Goal: Task Accomplishment & Management: Manage account settings

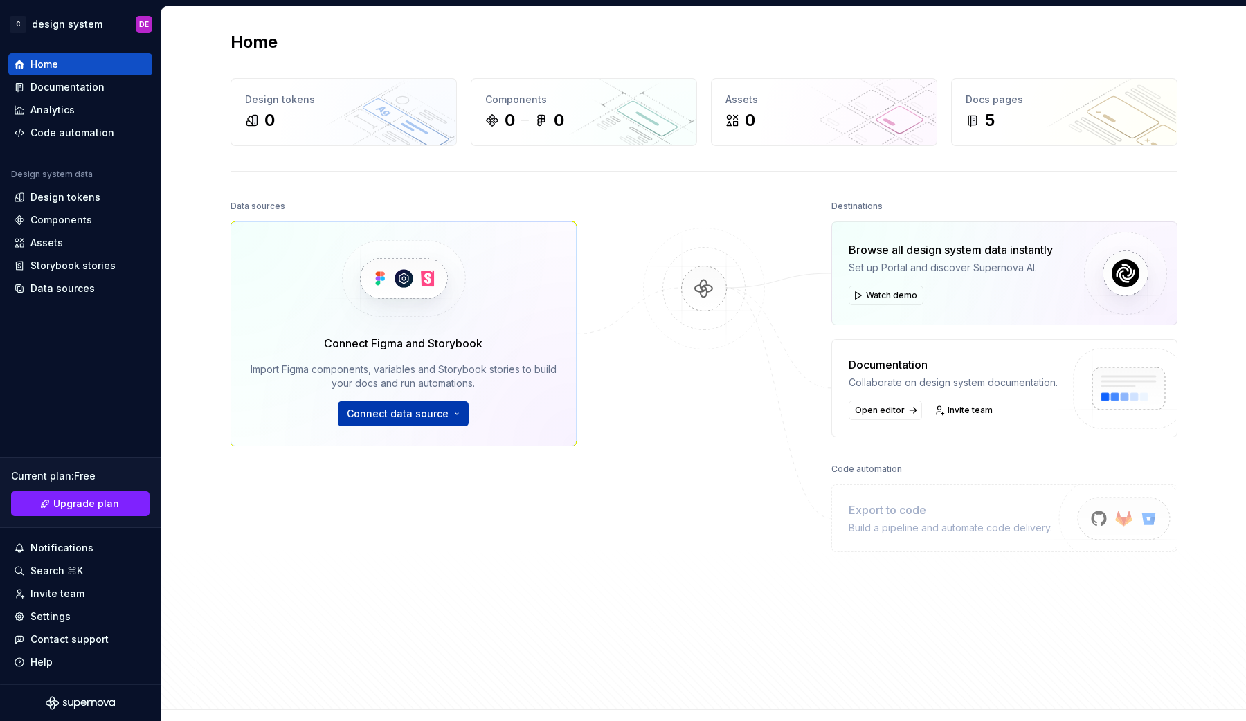
click at [416, 410] on span "Connect data source" at bounding box center [398, 414] width 102 height 14
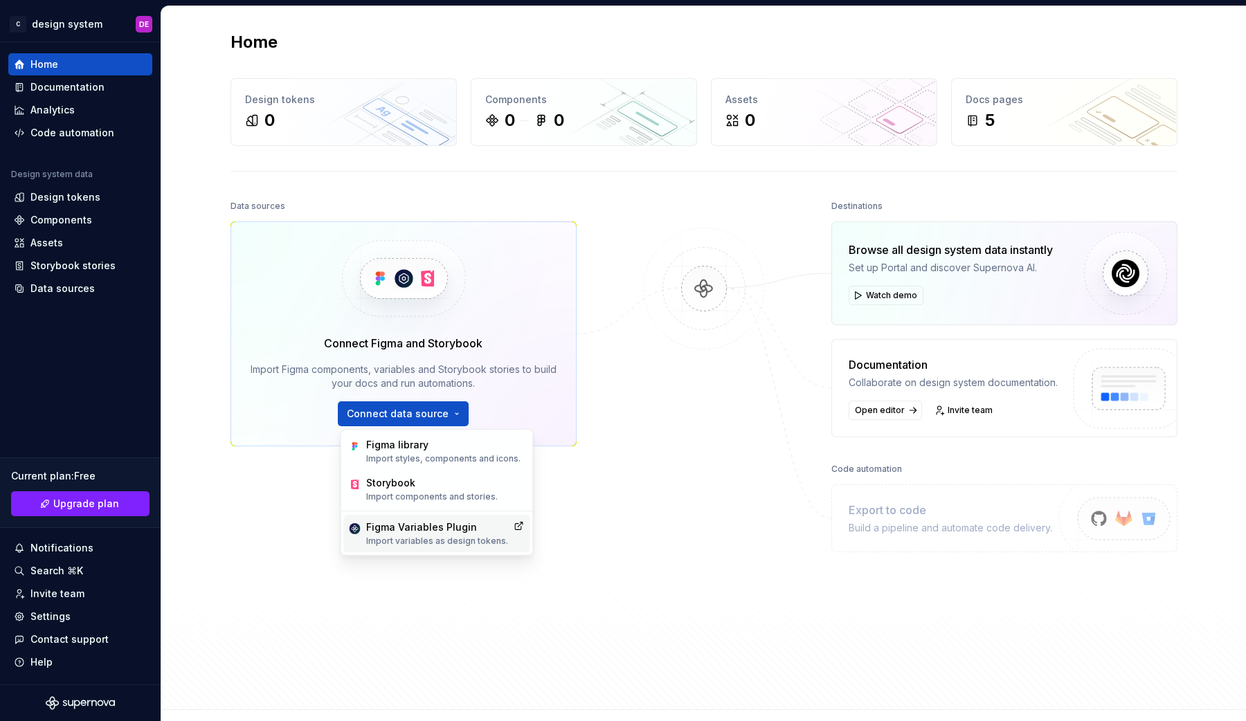
click at [470, 538] on p "Import variables as design tokens." at bounding box center [437, 541] width 142 height 11
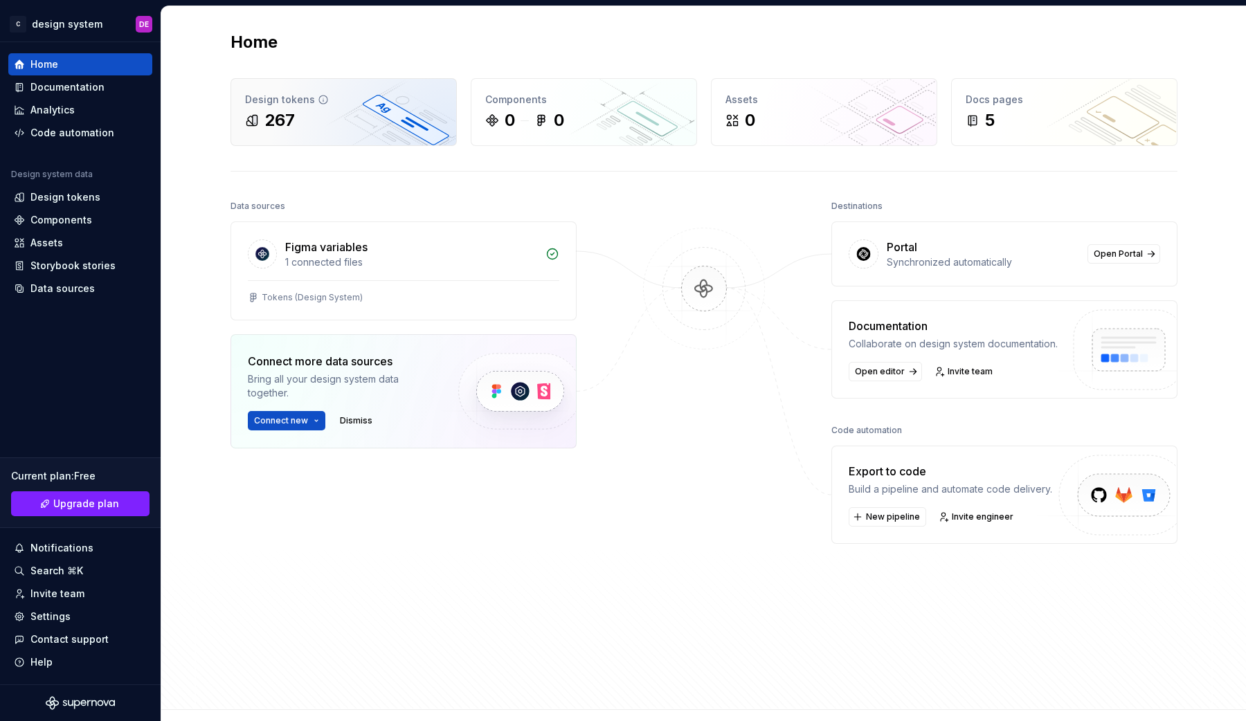
click at [308, 120] on div "267" at bounding box center [343, 120] width 197 height 22
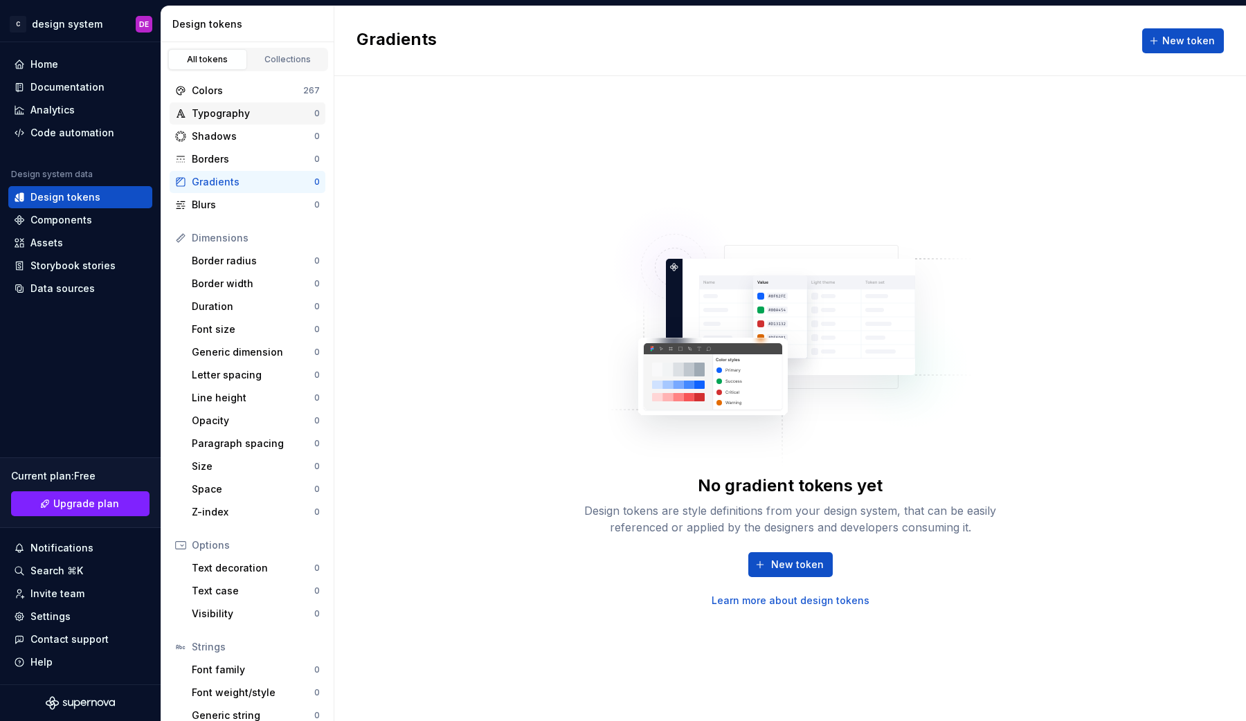
click at [270, 103] on div "Typography 0" at bounding box center [248, 113] width 156 height 22
click at [248, 162] on div "Borders" at bounding box center [253, 159] width 122 height 14
click at [230, 88] on div "Colors" at bounding box center [247, 91] width 111 height 14
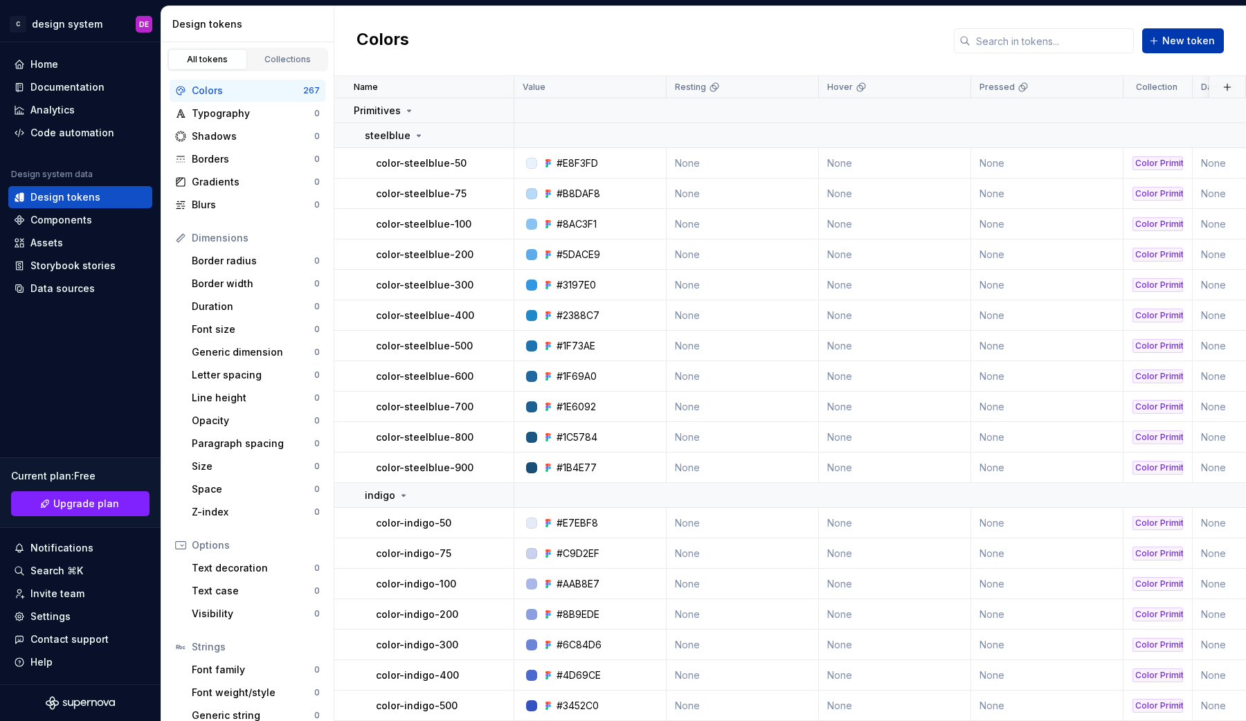
click at [1180, 29] on button "New token" at bounding box center [1183, 40] width 82 height 25
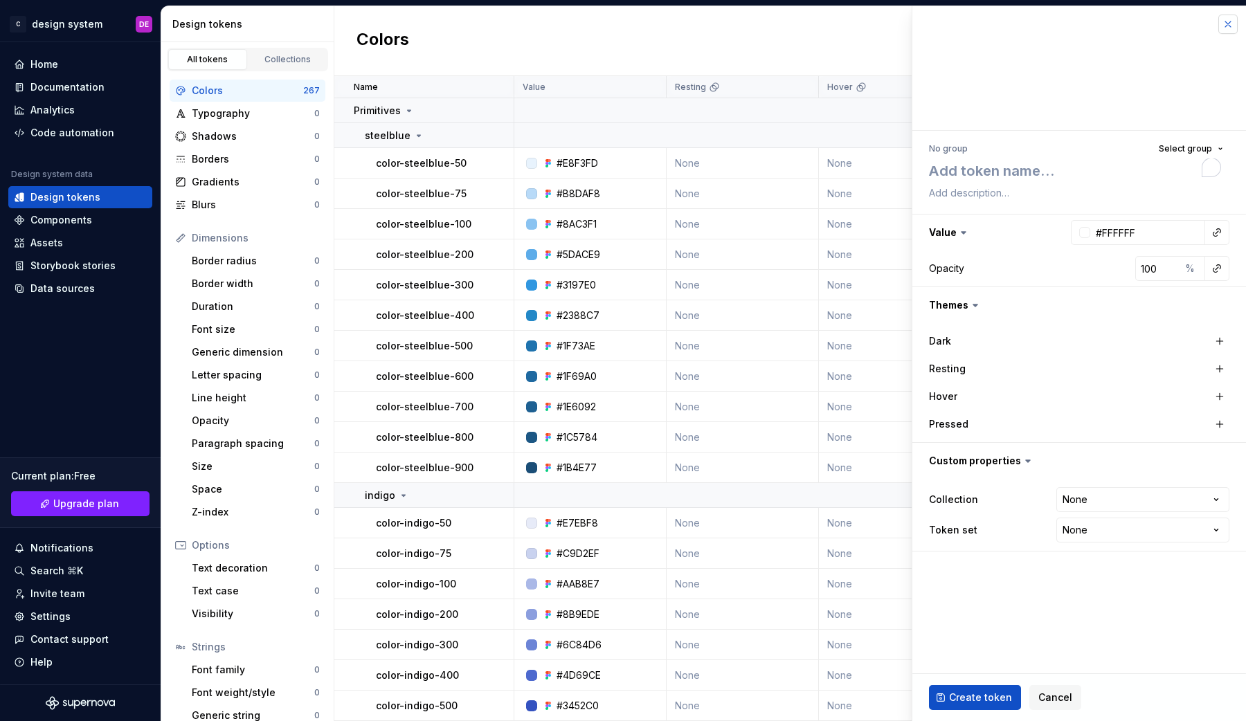
click at [1232, 28] on button "button" at bounding box center [1227, 24] width 19 height 19
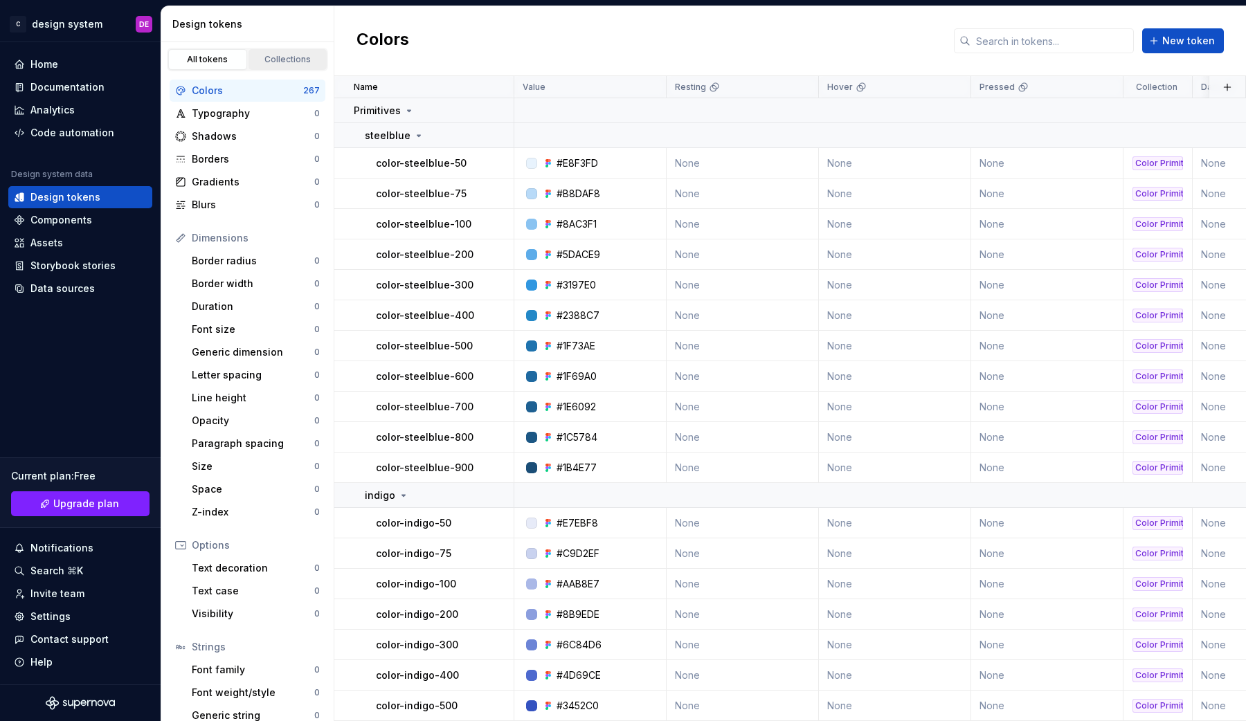
click at [278, 61] on div "Collections" at bounding box center [287, 59] width 69 height 11
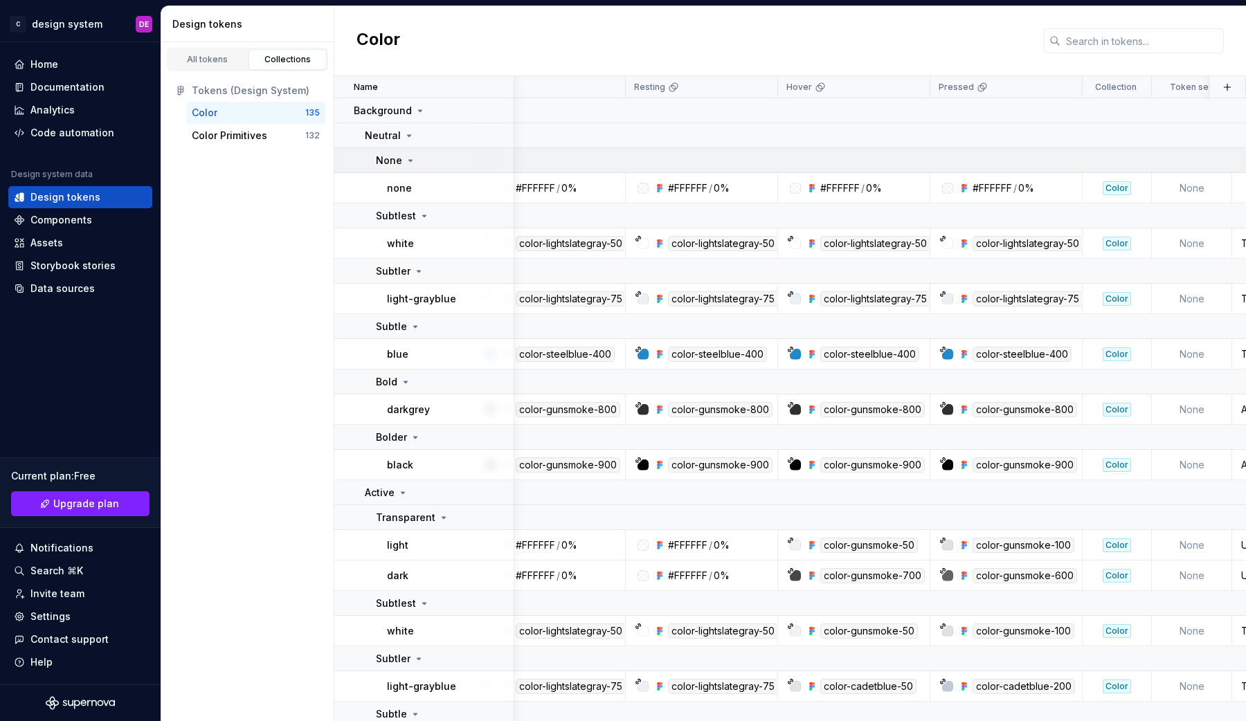
scroll to position [0, 49]
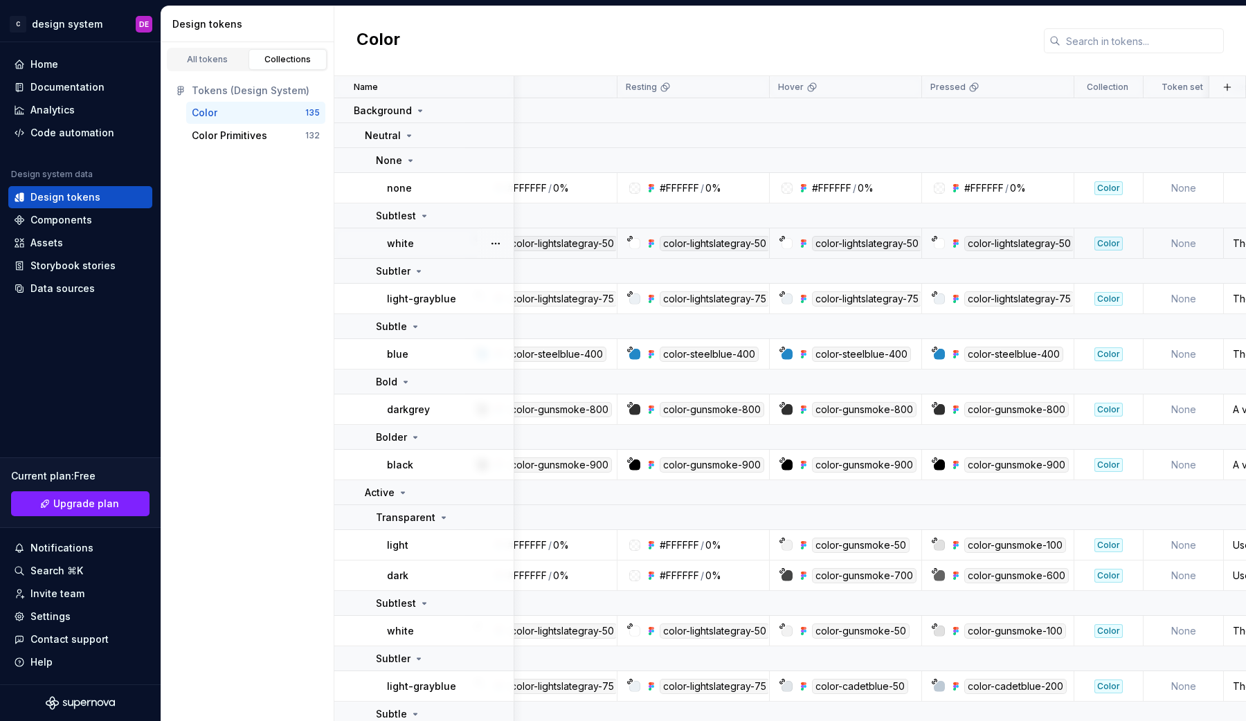
click at [709, 244] on div "color-lightslategray-50" at bounding box center [715, 243] width 110 height 15
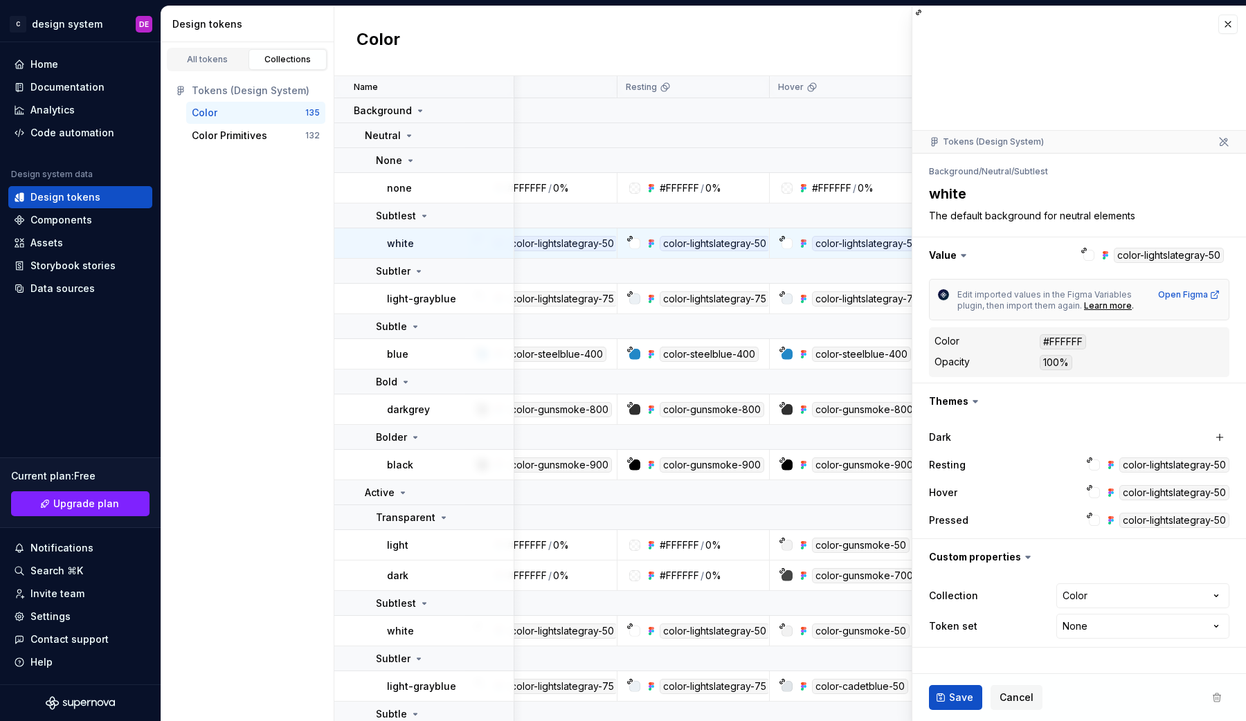
type textarea "*"
click at [1093, 626] on html "C design system DE Home Documentation Analytics Code automation Design system d…" at bounding box center [623, 360] width 1246 height 721
click at [1140, 661] on html "C design system DE Home Documentation Analytics Code automation Design system d…" at bounding box center [623, 360] width 1246 height 721
click at [1098, 630] on html "C design system DE Home Documentation Analytics Code automation Design system d…" at bounding box center [623, 360] width 1246 height 721
select select "**********"
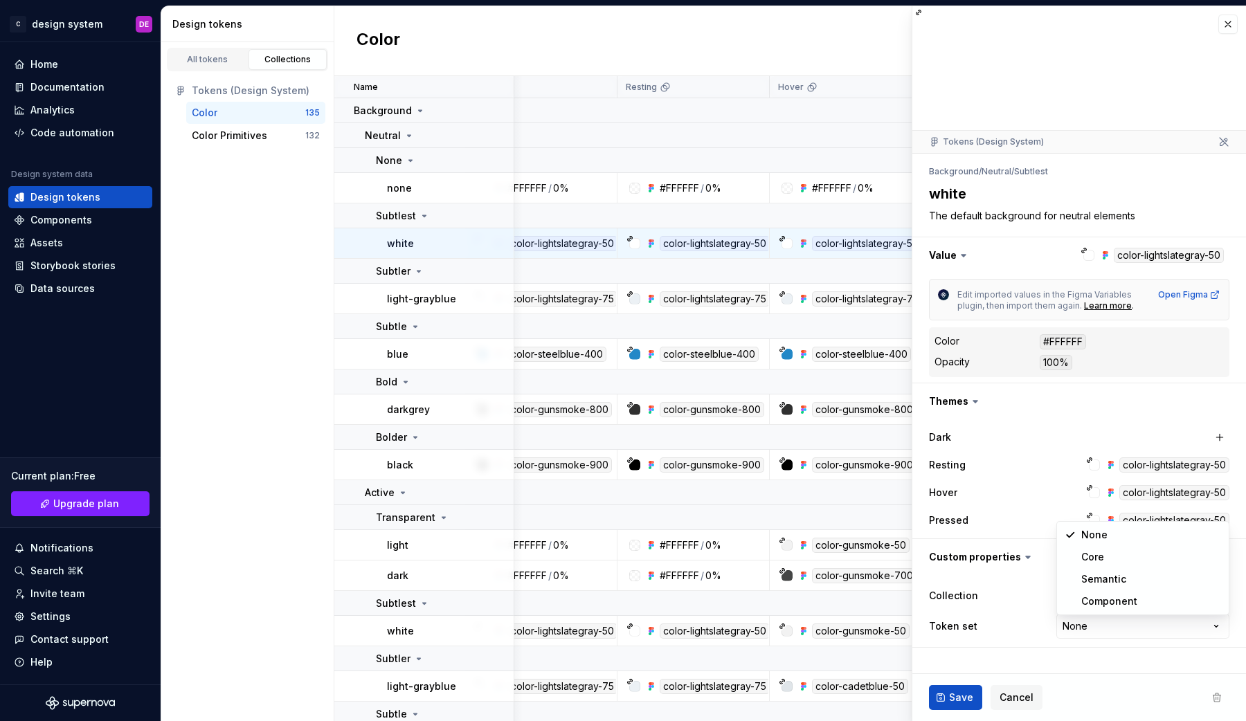
type textarea "*"
click at [1099, 626] on html "C design system DE Home Documentation Analytics Code automation Design system d…" at bounding box center [623, 360] width 1246 height 721
select select
click at [1226, 17] on button "button" at bounding box center [1227, 24] width 19 height 19
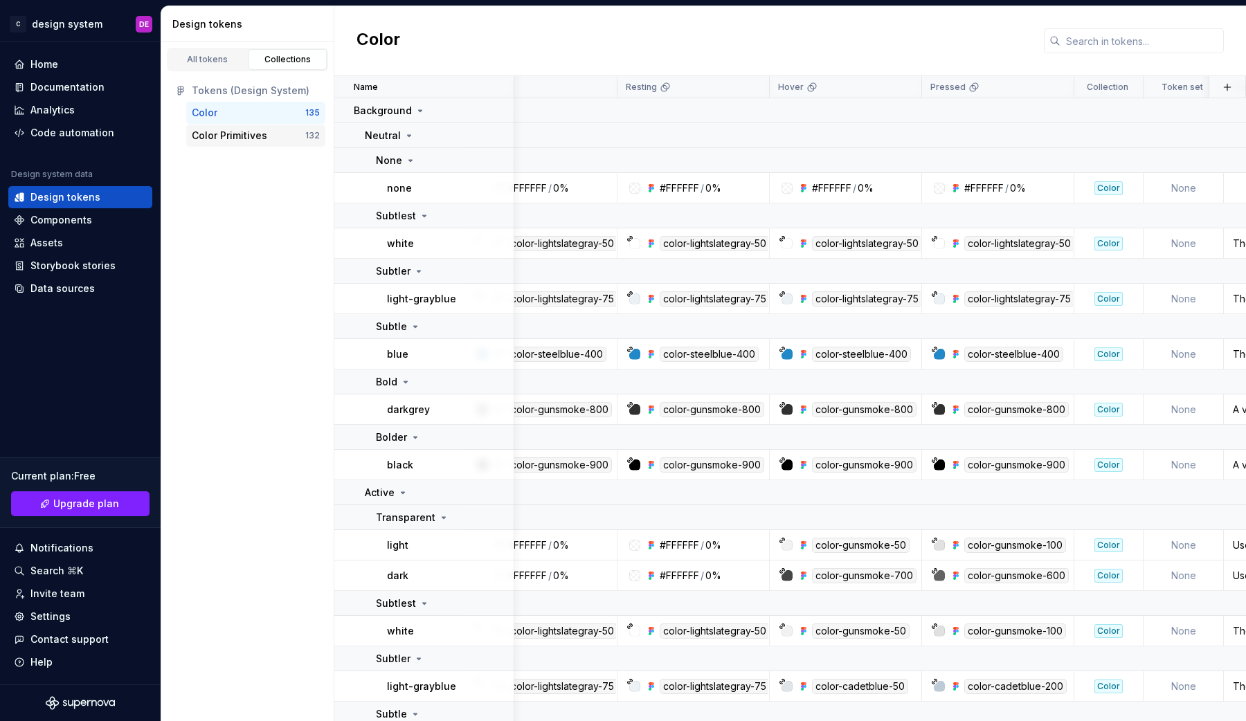
click at [235, 128] on div "Color Primitives 132" at bounding box center [255, 136] width 139 height 22
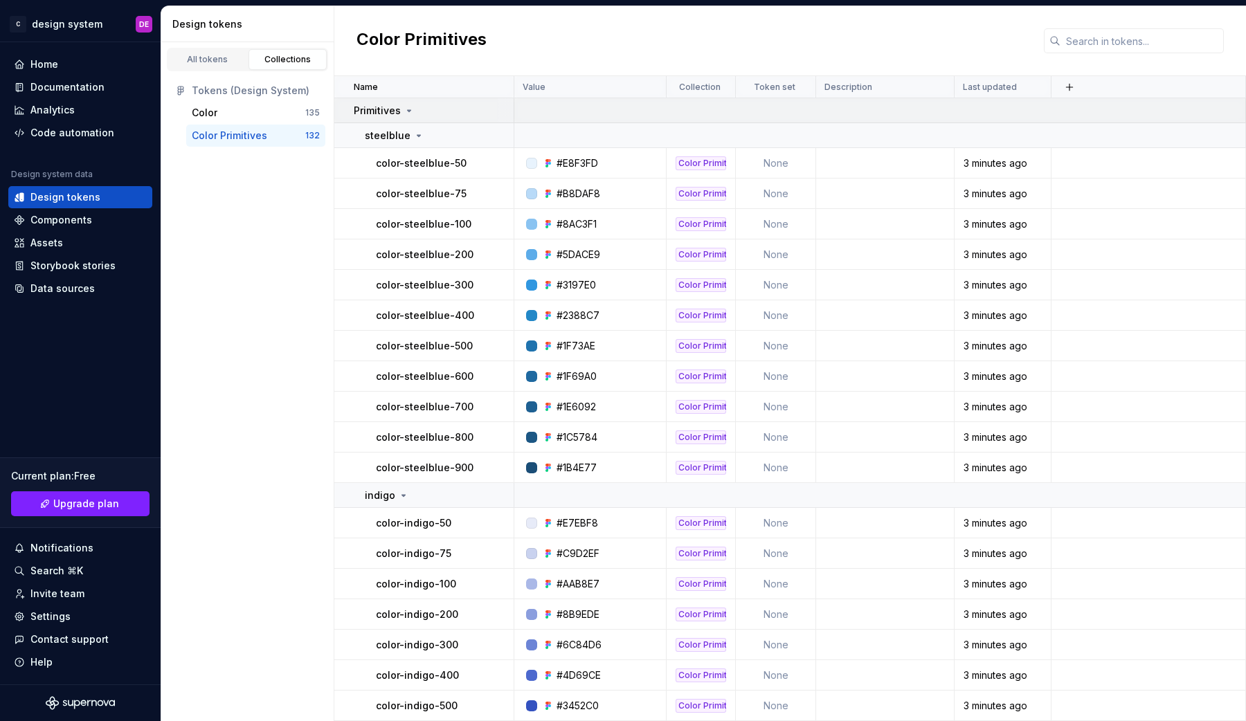
click at [405, 109] on icon at bounding box center [408, 110] width 11 height 11
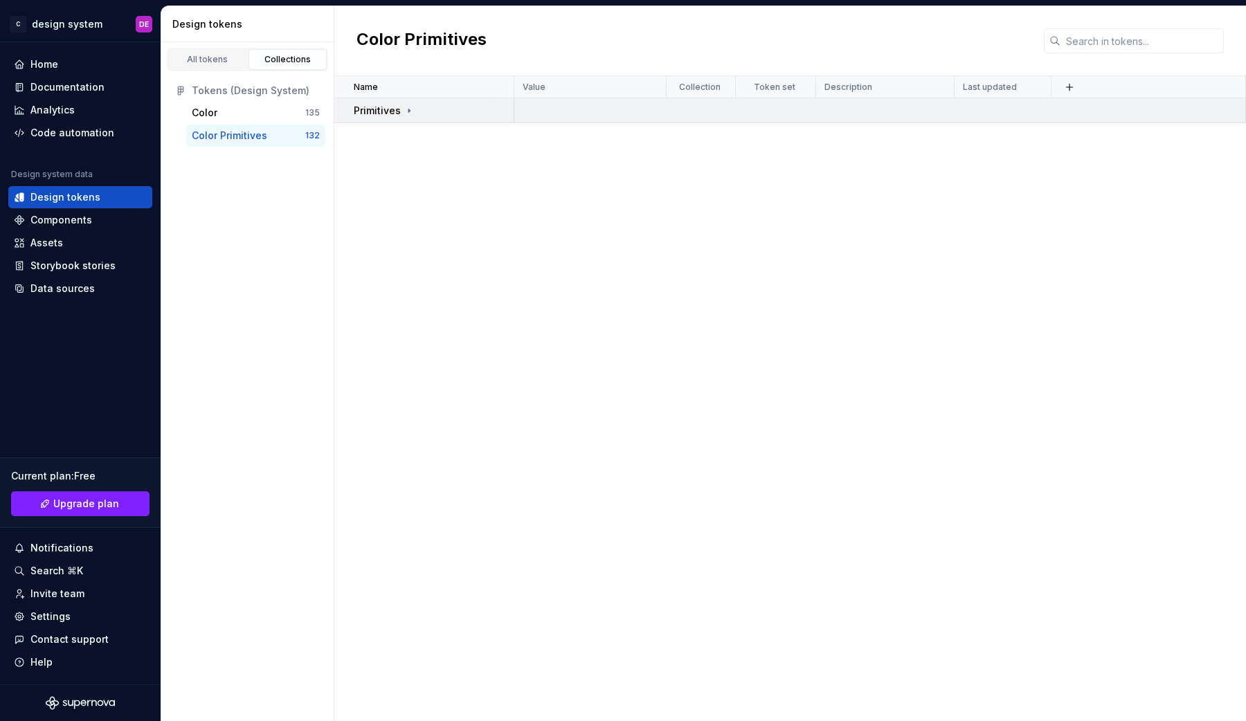
click at [437, 110] on div "Primitives" at bounding box center [433, 111] width 159 height 14
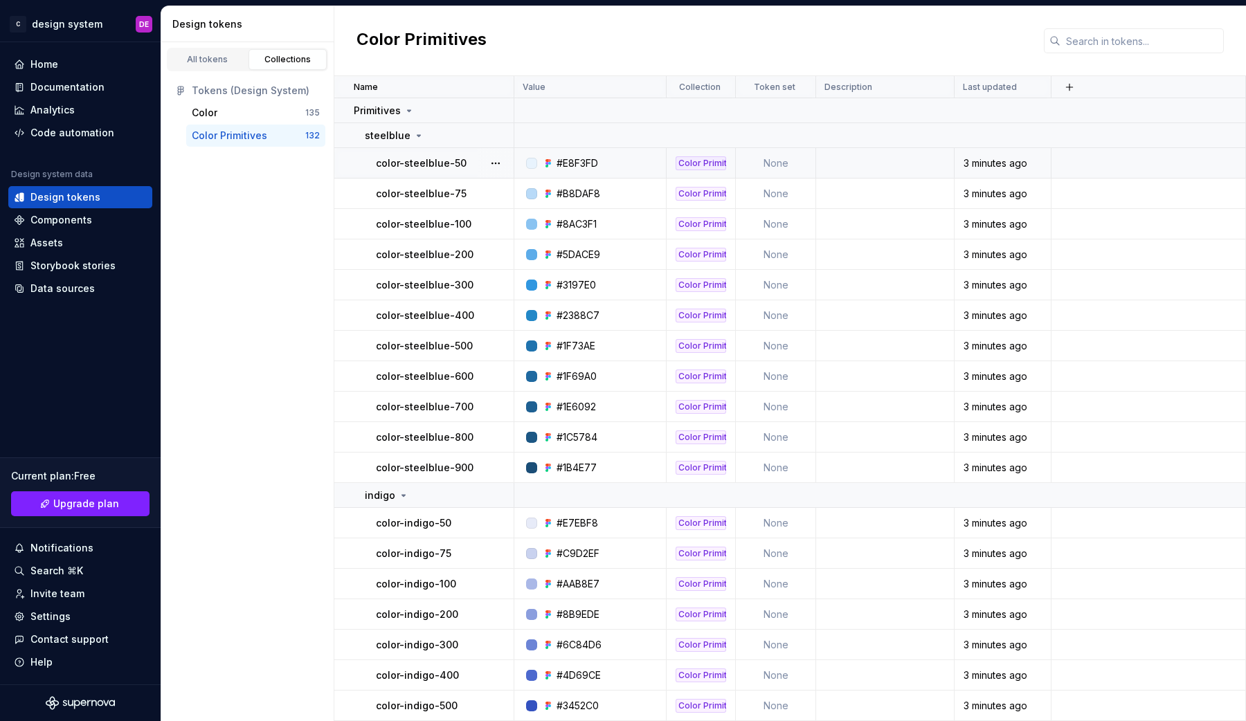
click at [451, 152] on td "color-steelblue-50" at bounding box center [424, 163] width 180 height 30
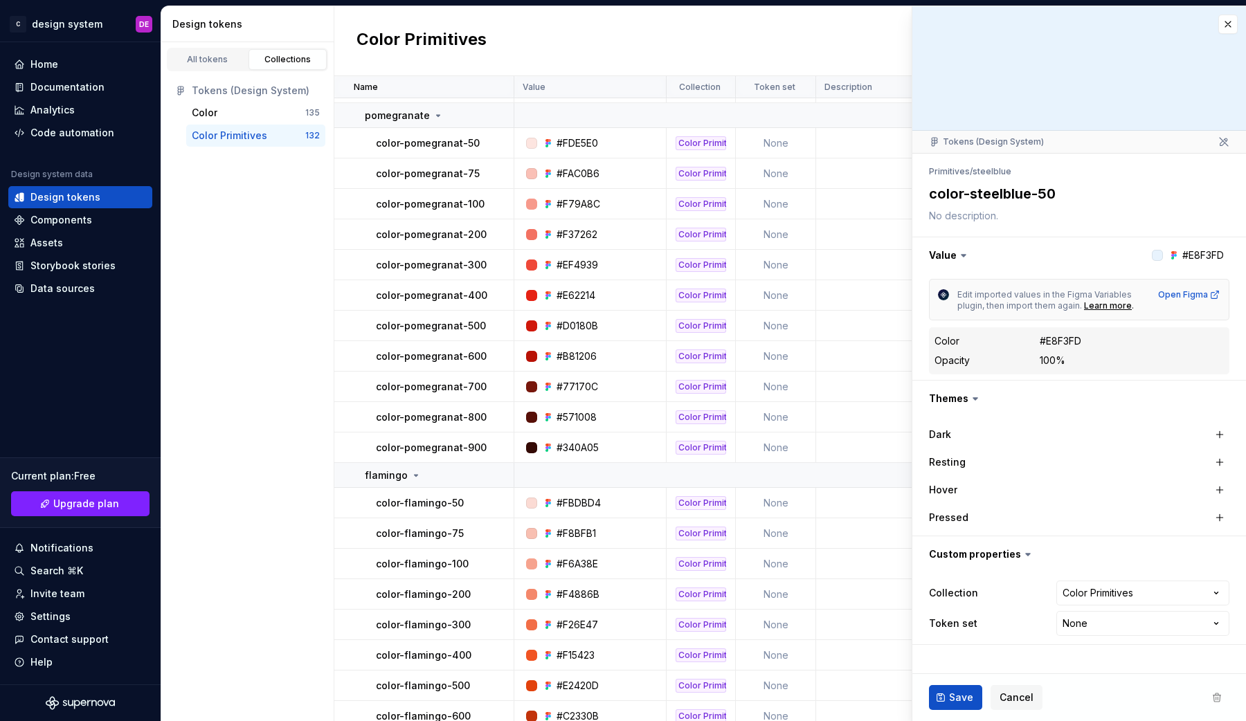
scroll to position [3720, 0]
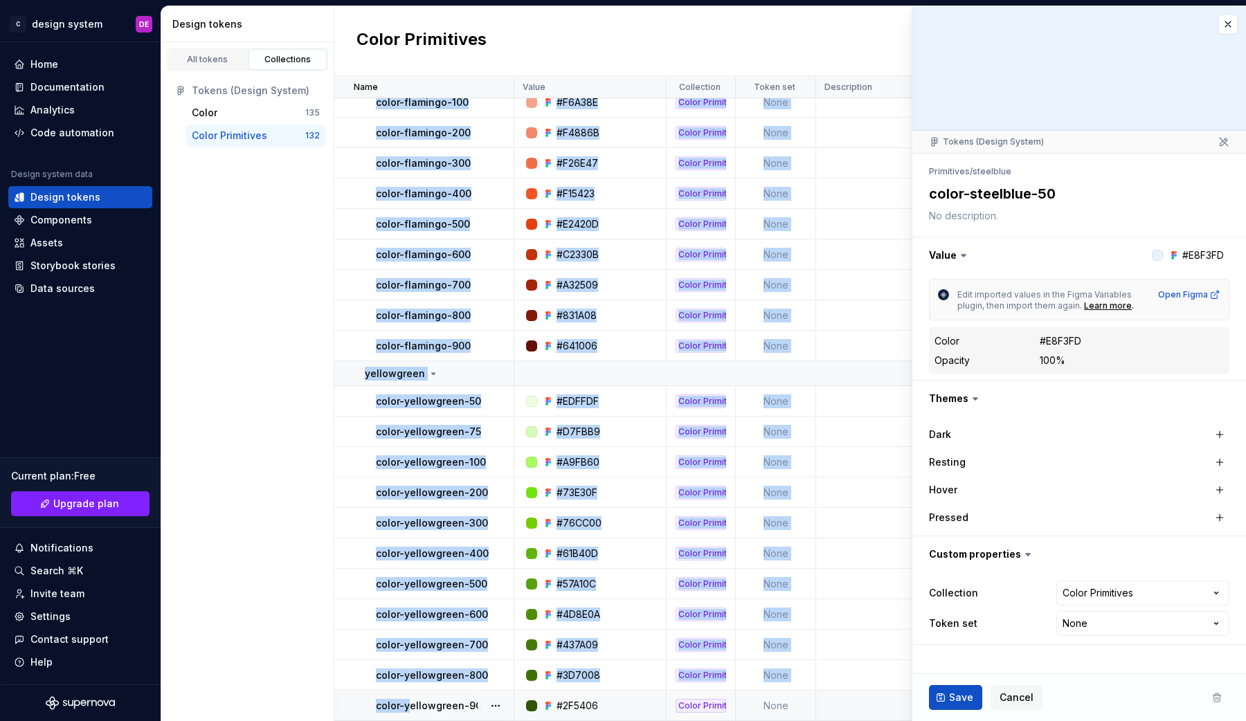
click at [410, 706] on p "color-yellowgreen-900" at bounding box center [432, 706] width 112 height 14
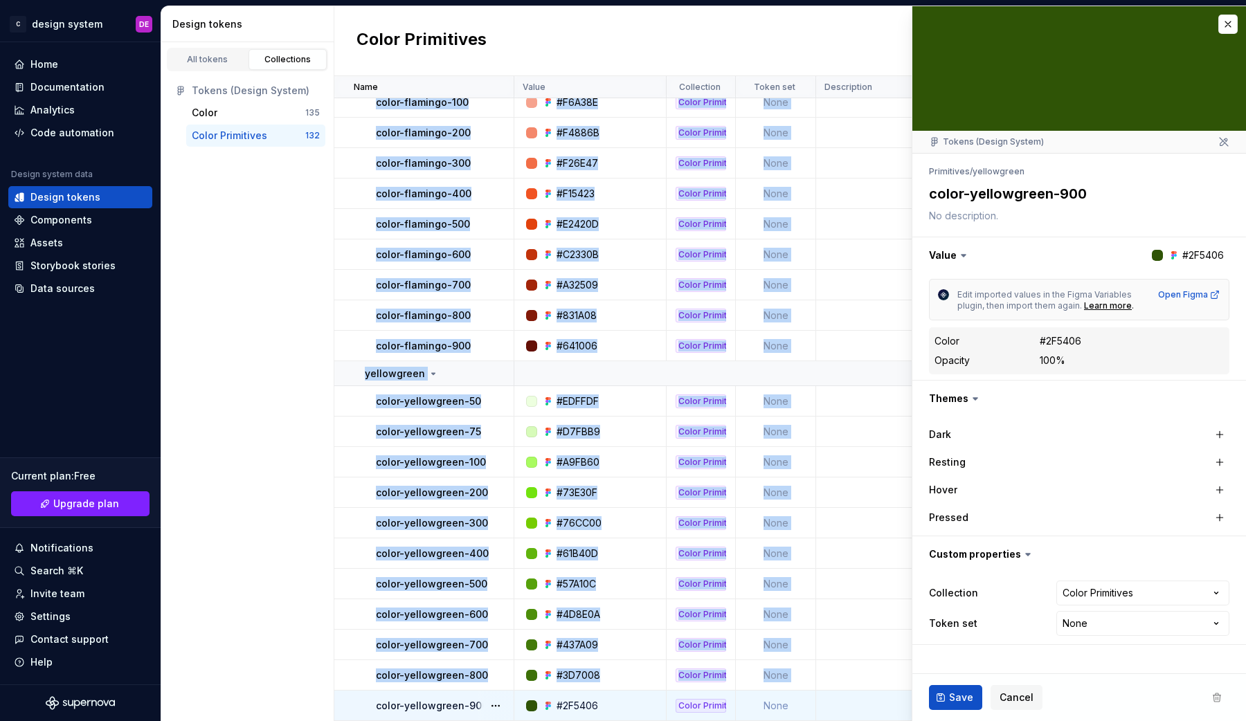
type textarea "*"
click at [1091, 630] on html "C design system DE Home Documentation Analytics Code automation Design system d…" at bounding box center [623, 360] width 1246 height 721
select select "**********"
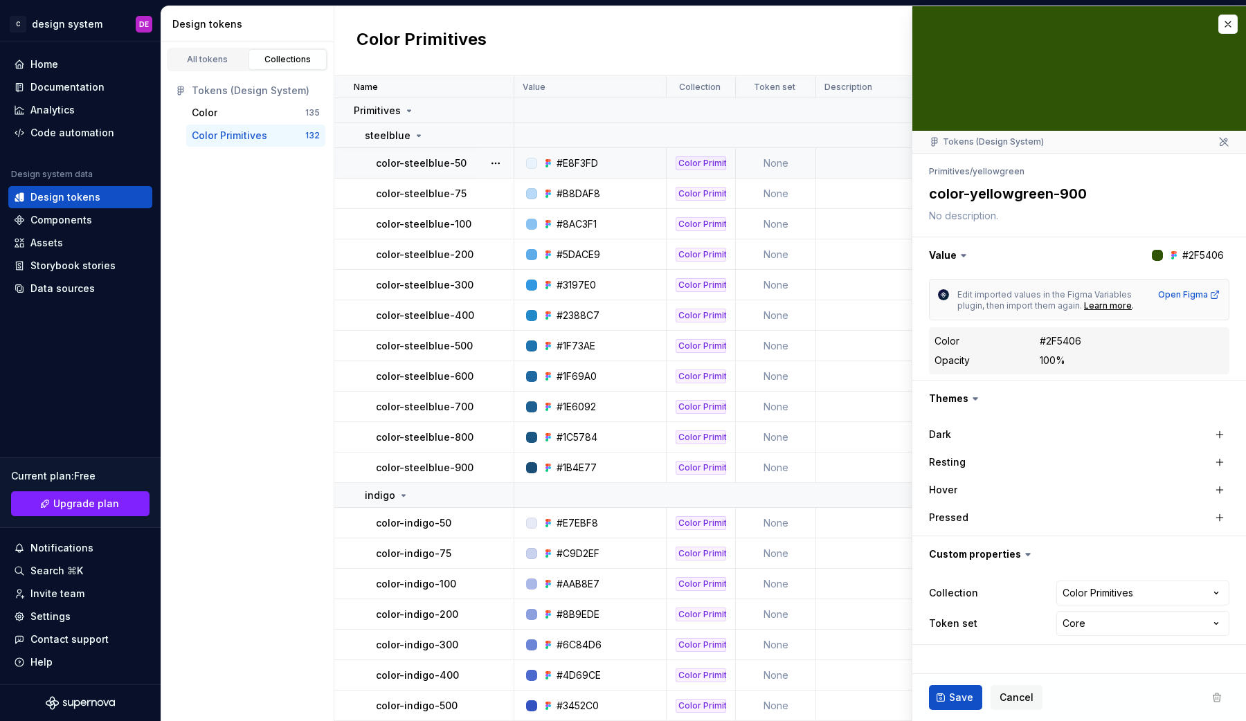
click at [633, 163] on div "#E8F3FD" at bounding box center [594, 163] width 142 height 14
type textarea "*"
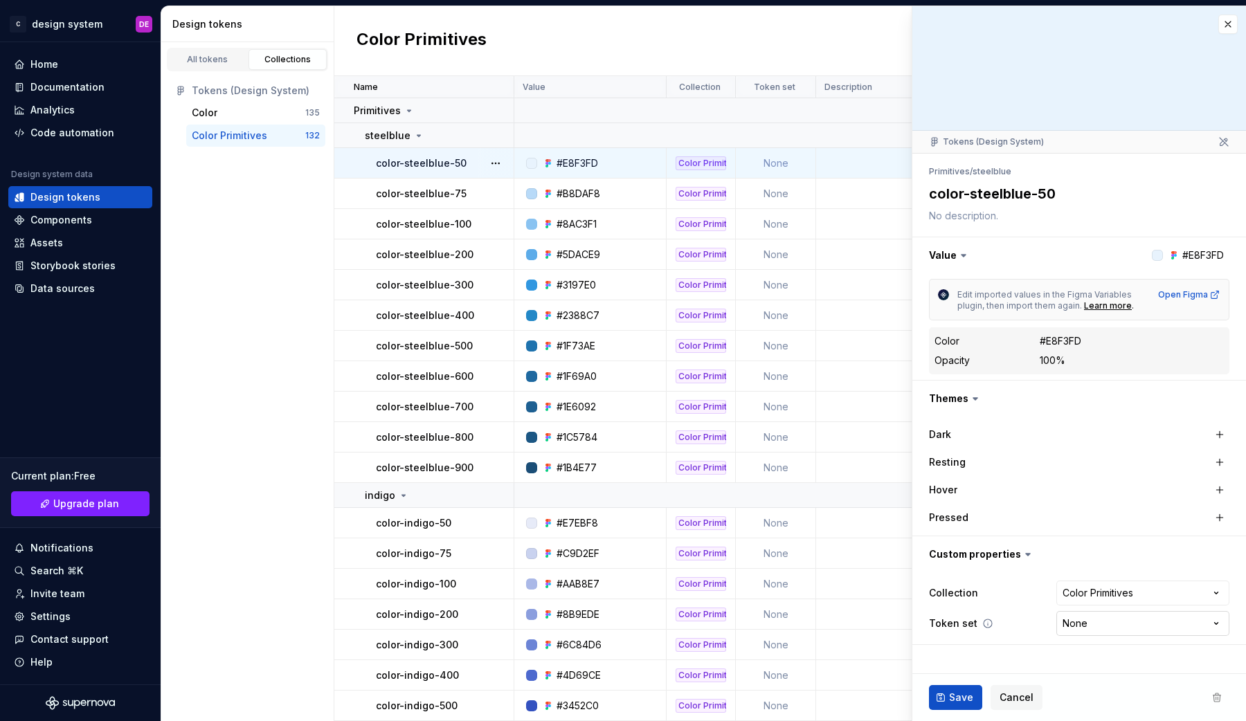
click at [1113, 622] on html "C design system DE Home Documentation Analytics Code automation Design system d…" at bounding box center [623, 360] width 1246 height 721
select select "**********"
click at [1077, 599] on html "C design system DE Home Documentation Analytics Code automation Design system d…" at bounding box center [623, 360] width 1246 height 721
click at [1077, 573] on html "C design system DE Home Documentation Analytics Code automation Design system d…" at bounding box center [623, 360] width 1246 height 721
click at [605, 193] on div "#B8DAF8" at bounding box center [594, 194] width 142 height 14
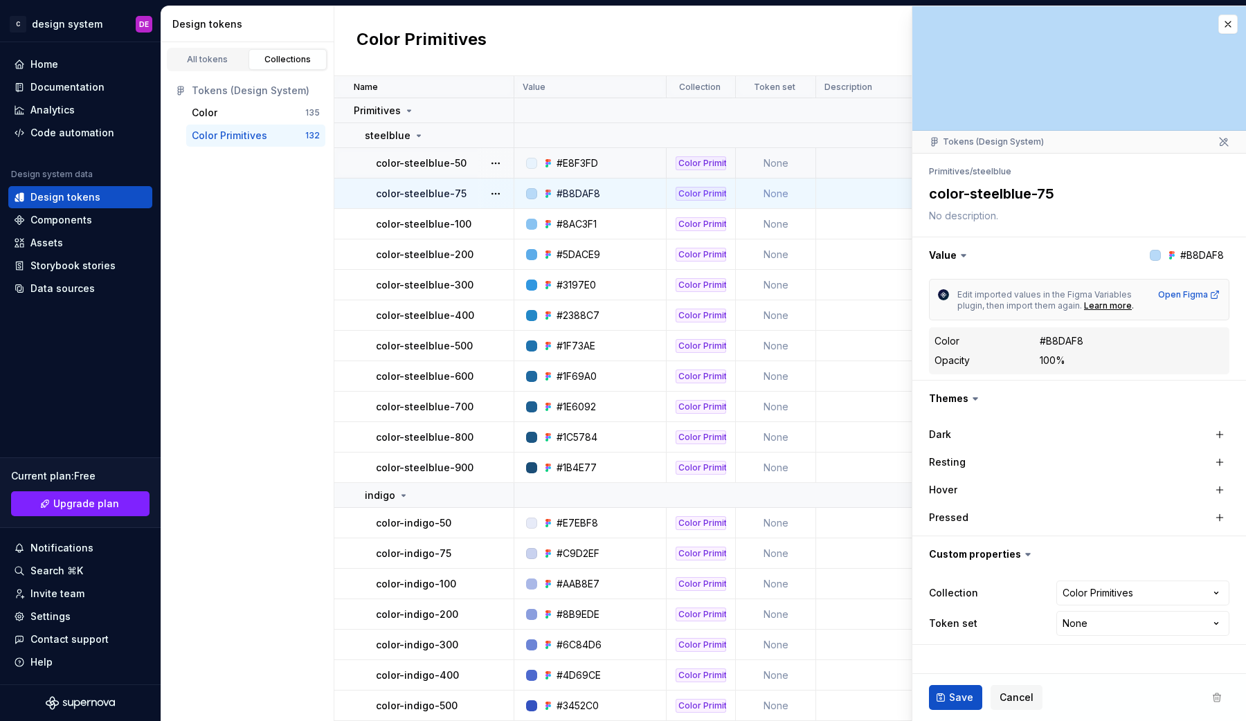
type textarea "*"
click at [1073, 619] on html "C design system DE Home Documentation Analytics Code automation Design system d…" at bounding box center [623, 360] width 1246 height 721
select select "**********"
click at [634, 224] on div "#8AC3F1" at bounding box center [594, 224] width 142 height 14
type textarea "*"
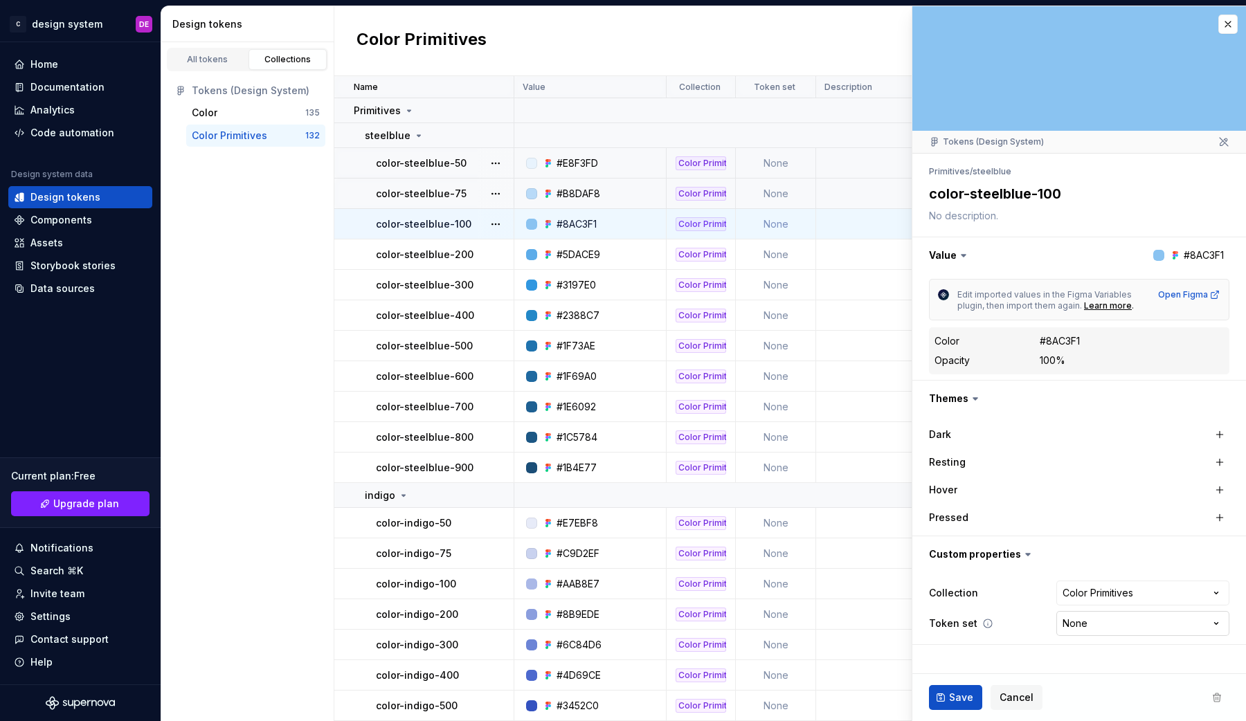
click at [1126, 626] on html "C design system DE Home Documentation Analytics Code automation Design system d…" at bounding box center [623, 360] width 1246 height 721
select select "**********"
click at [619, 260] on div "#5DACE9" at bounding box center [594, 255] width 142 height 14
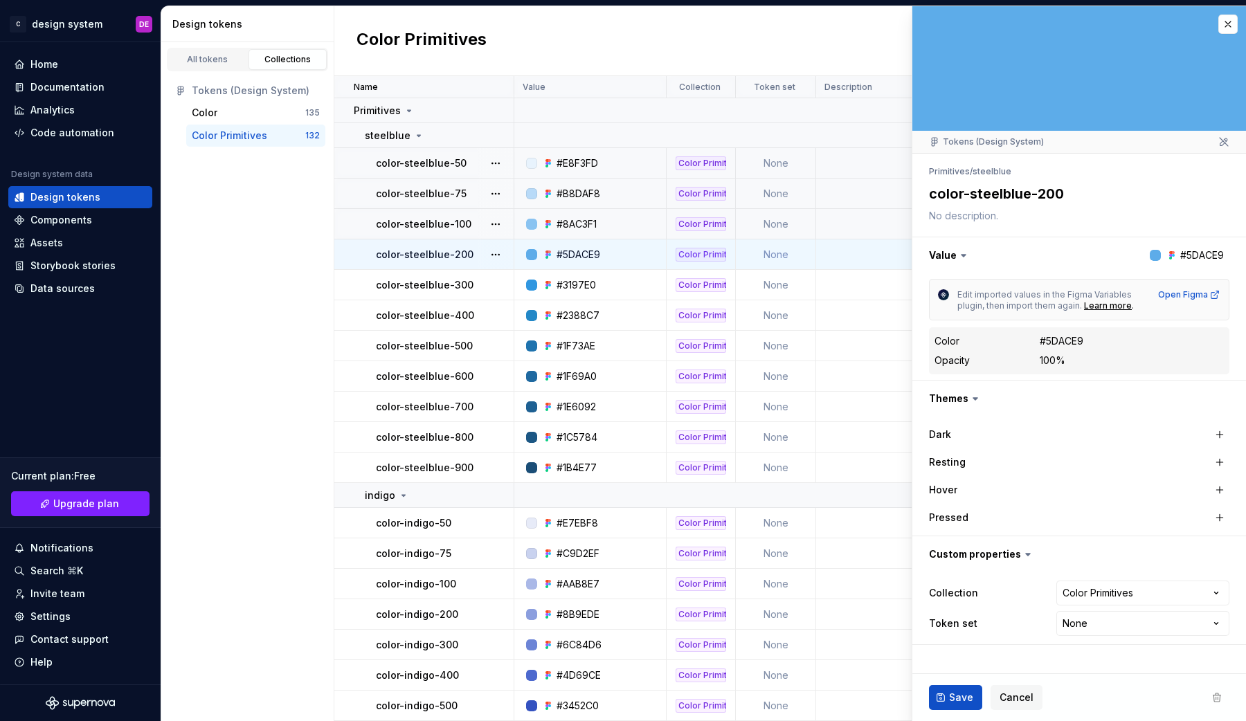
type textarea "*"
click at [1124, 616] on html "C design system DE Home Documentation Analytics Code automation Design system d…" at bounding box center [623, 360] width 1246 height 721
select select "**********"
click at [615, 287] on div "#3197E0" at bounding box center [594, 285] width 142 height 14
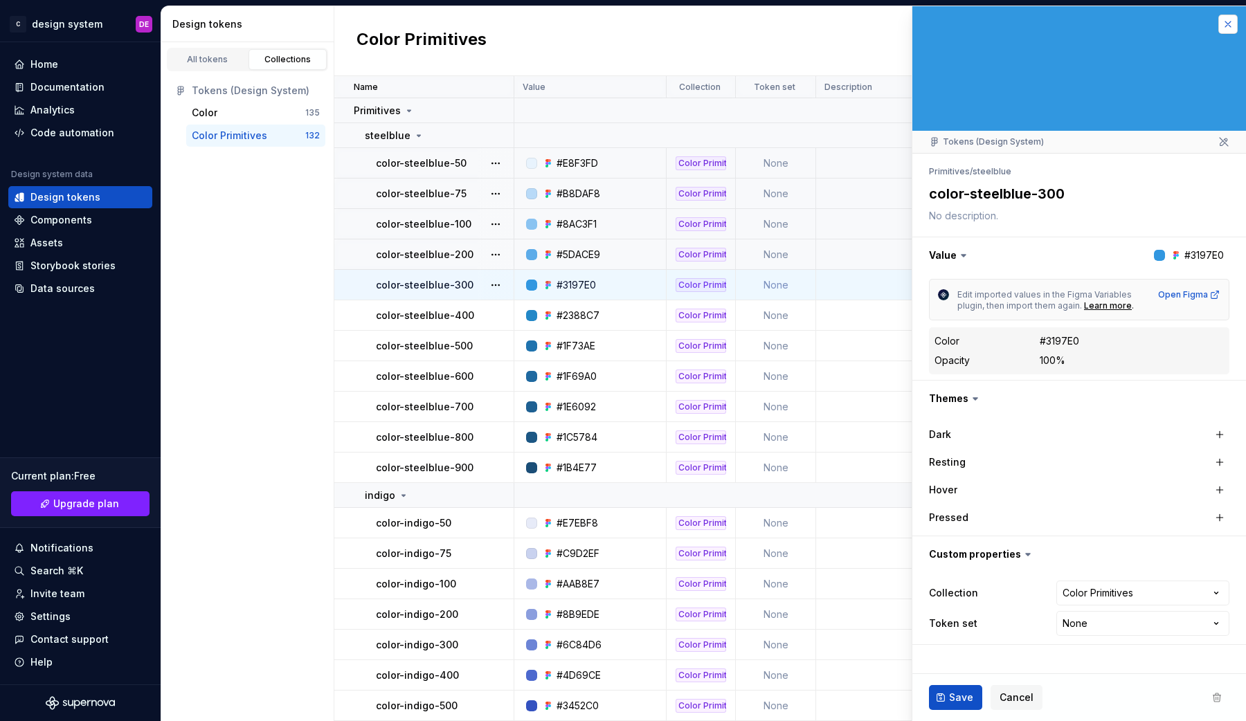
click at [1231, 21] on button "button" at bounding box center [1227, 24] width 19 height 19
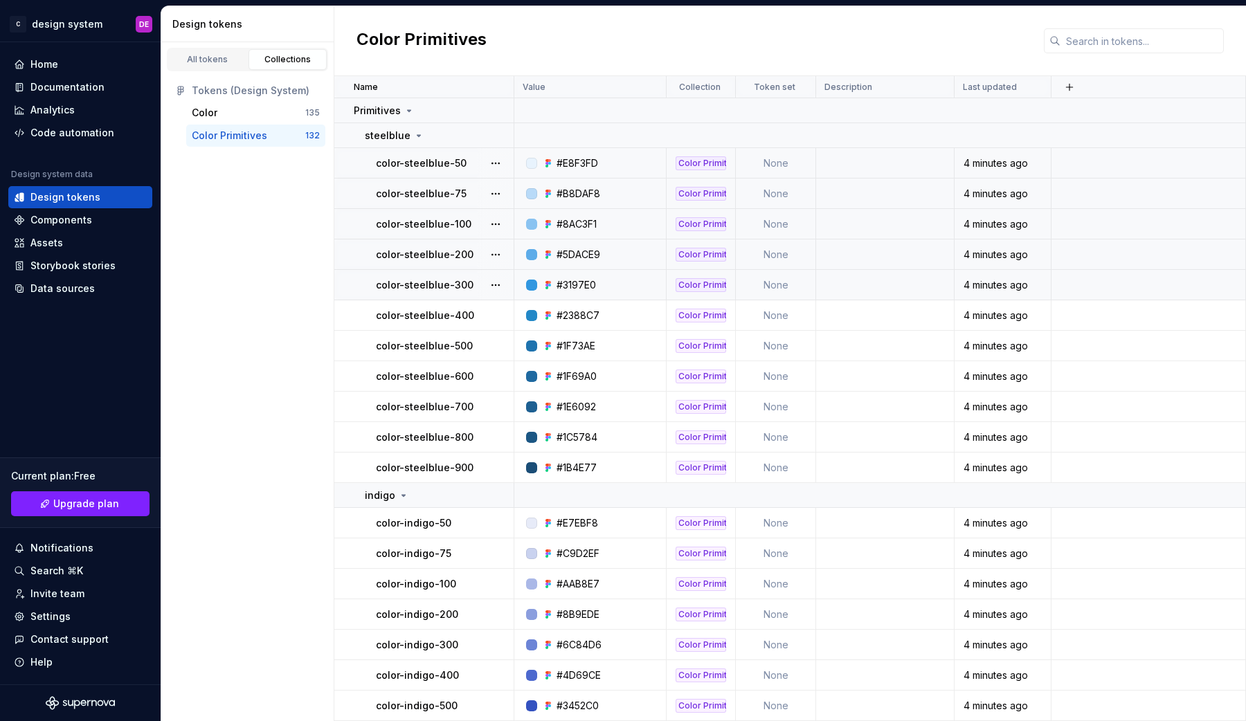
click at [844, 174] on td at bounding box center [885, 163] width 138 height 30
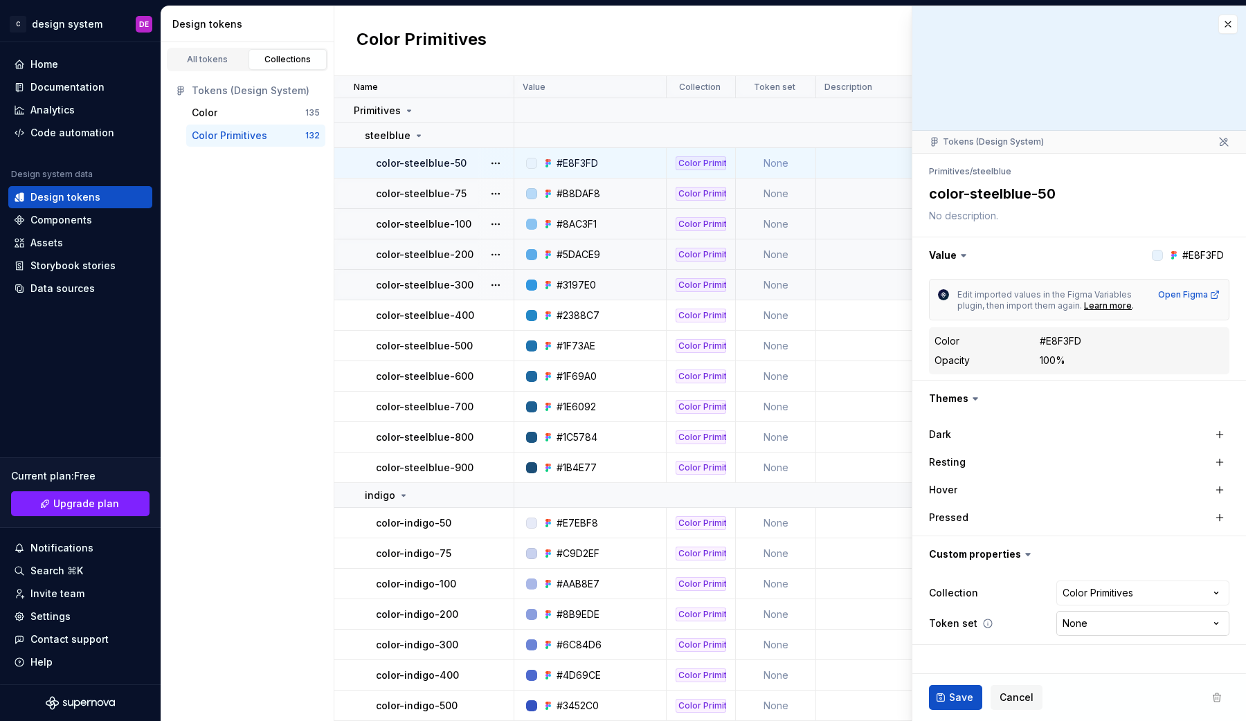
click at [1103, 624] on html "C design system DE Home Documentation Analytics Code automation Design system d…" at bounding box center [623, 360] width 1246 height 721
click at [1222, 140] on html "C design system DE Home Documentation Analytics Code automation Design system d…" at bounding box center [623, 360] width 1246 height 721
click at [1224, 34] on div at bounding box center [1079, 68] width 334 height 125
click at [1224, 28] on button "button" at bounding box center [1227, 24] width 19 height 19
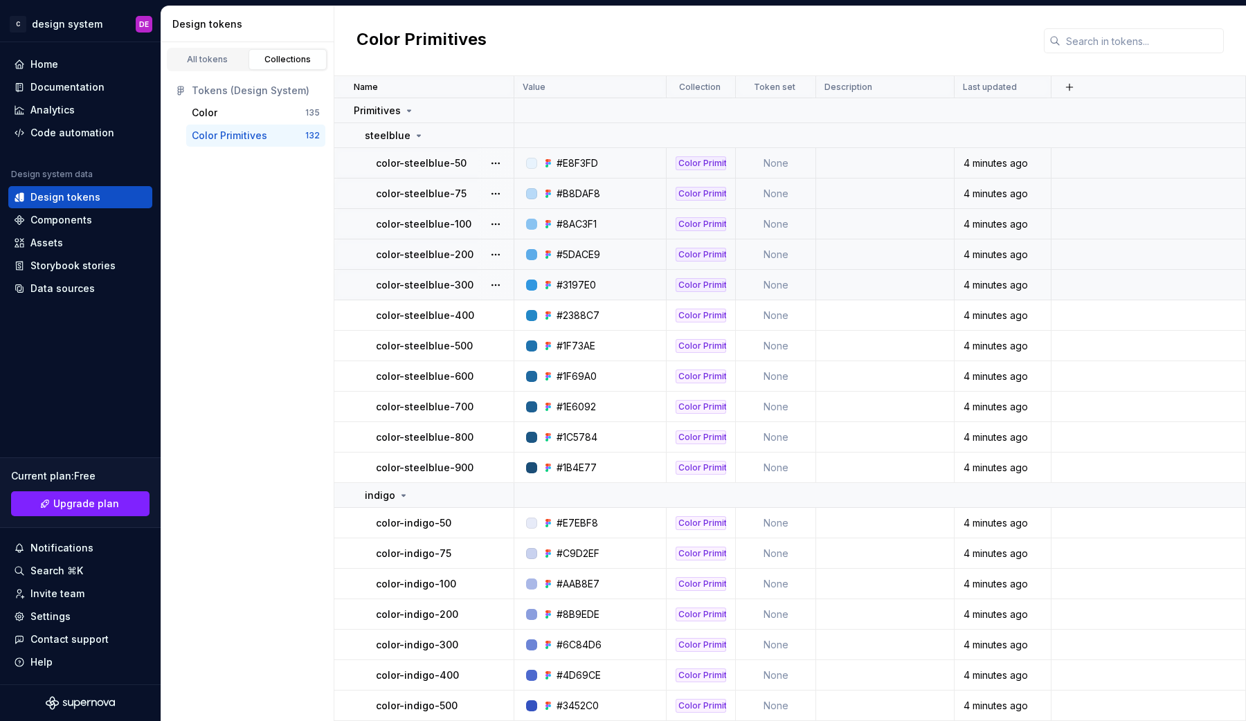
click at [777, 168] on td "None" at bounding box center [776, 163] width 80 height 30
type textarea "*"
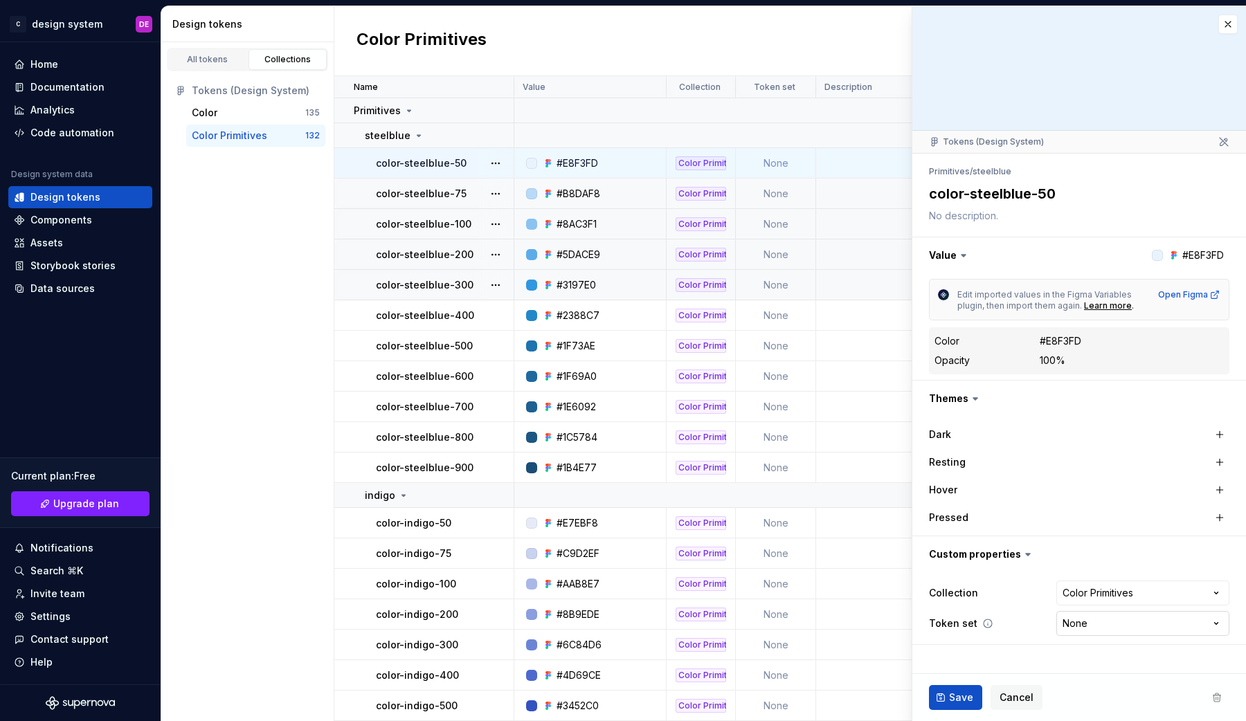
click at [1076, 630] on html "C design system DE Home Documentation Analytics Code automation Design system d…" at bounding box center [623, 360] width 1246 height 721
select select "**********"
click at [964, 700] on span "Save" at bounding box center [961, 698] width 24 height 14
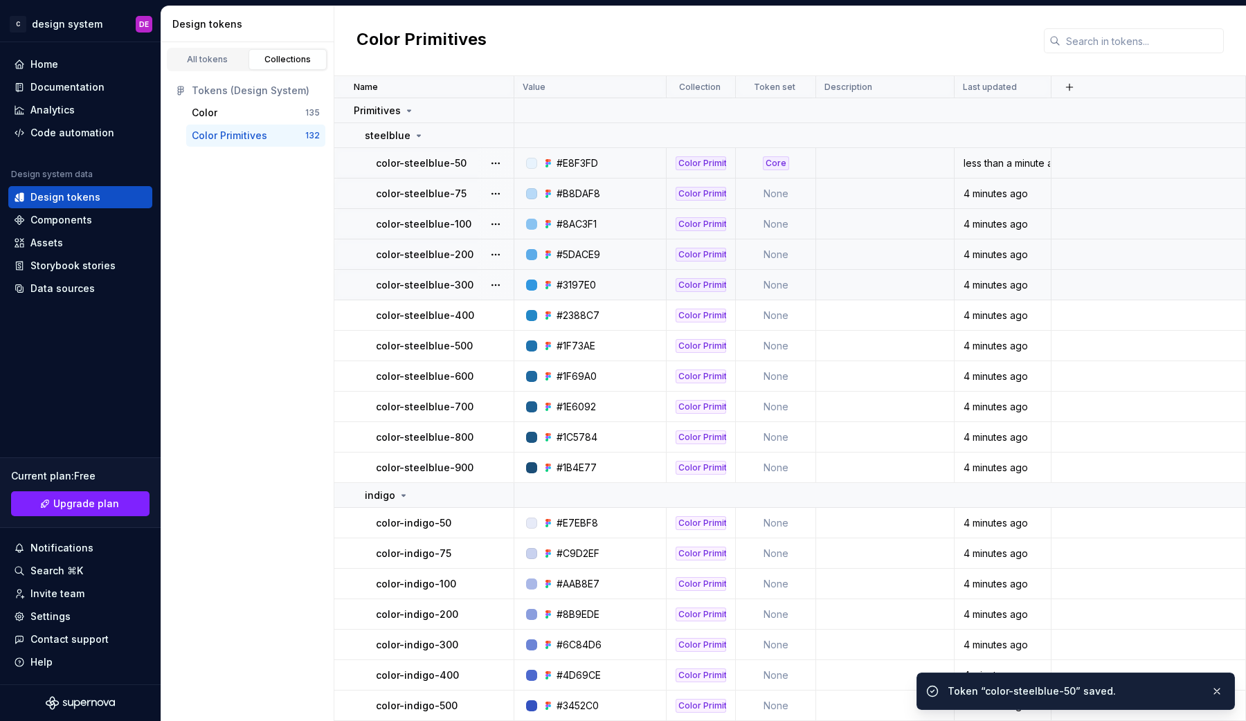
click at [772, 193] on td "None" at bounding box center [776, 194] width 80 height 30
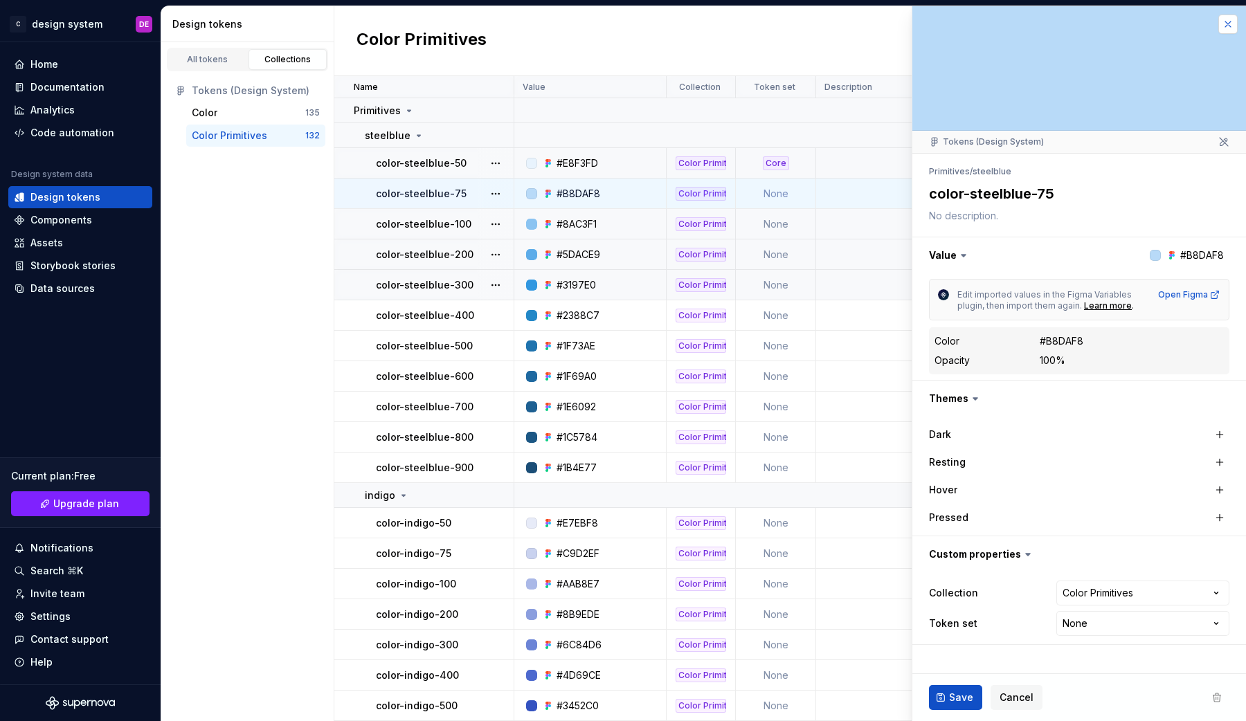
click at [1225, 21] on button "button" at bounding box center [1227, 24] width 19 height 19
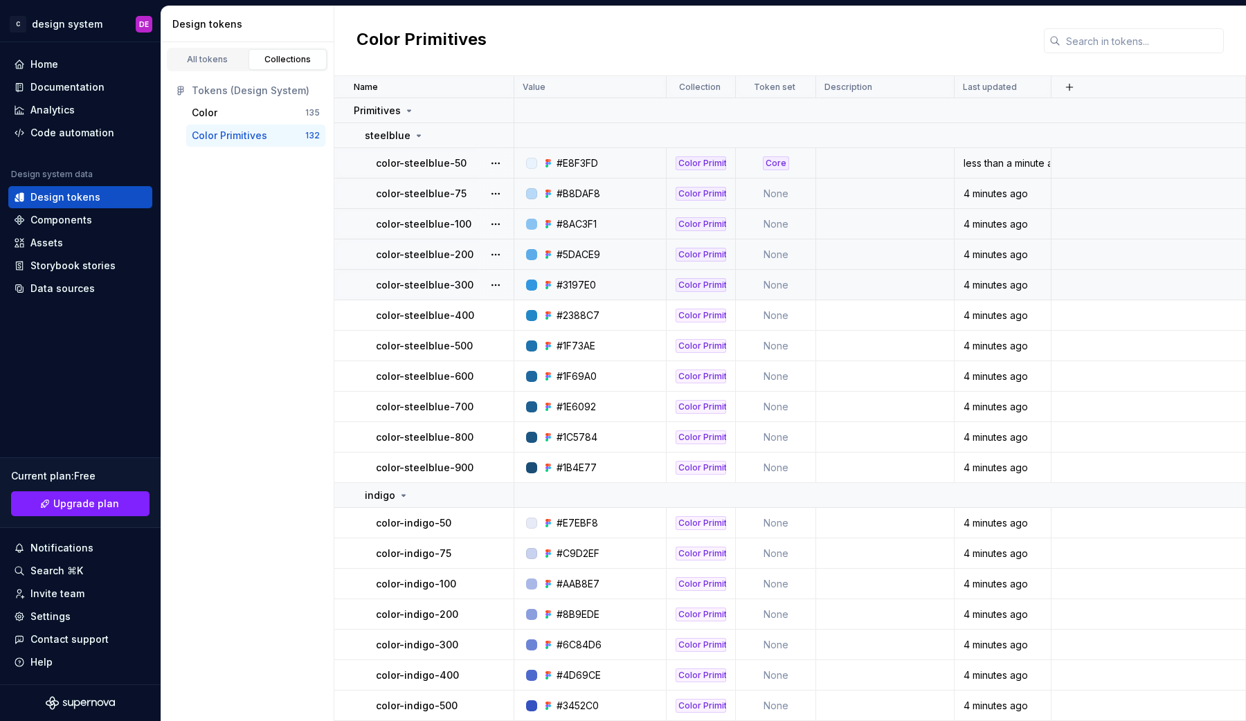
click at [777, 190] on td "None" at bounding box center [776, 194] width 80 height 30
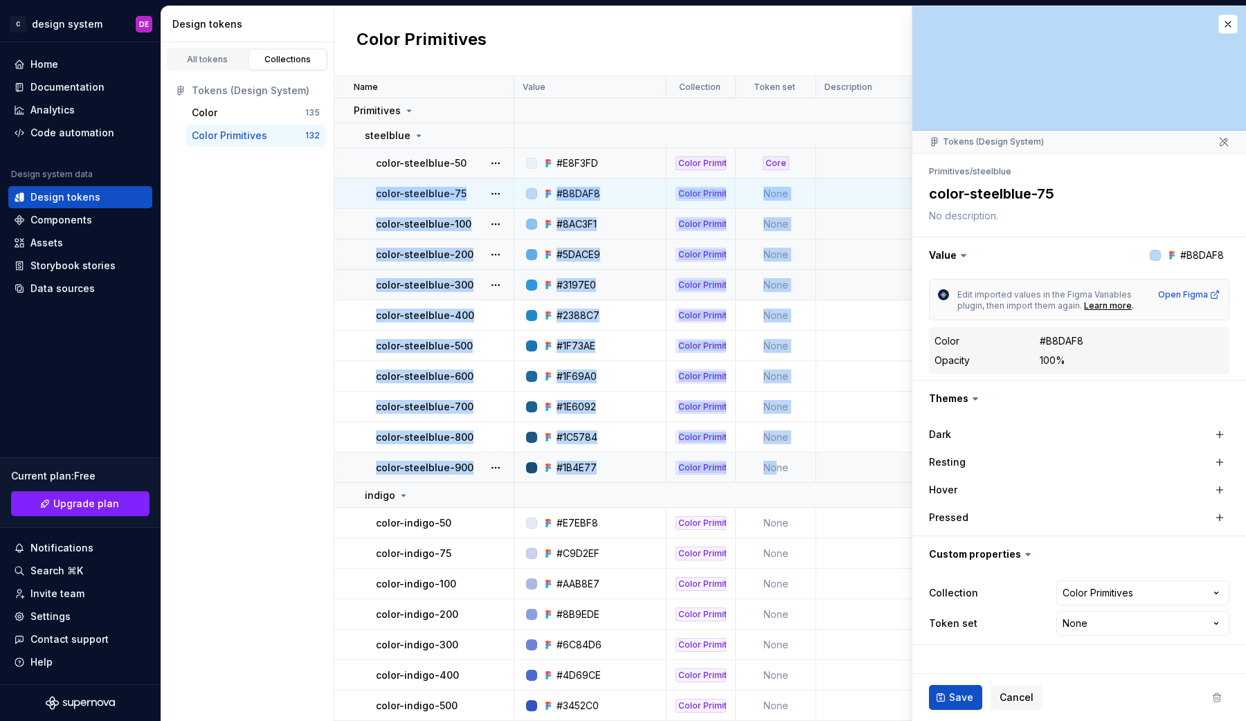
click at [779, 464] on td "None" at bounding box center [776, 468] width 80 height 30
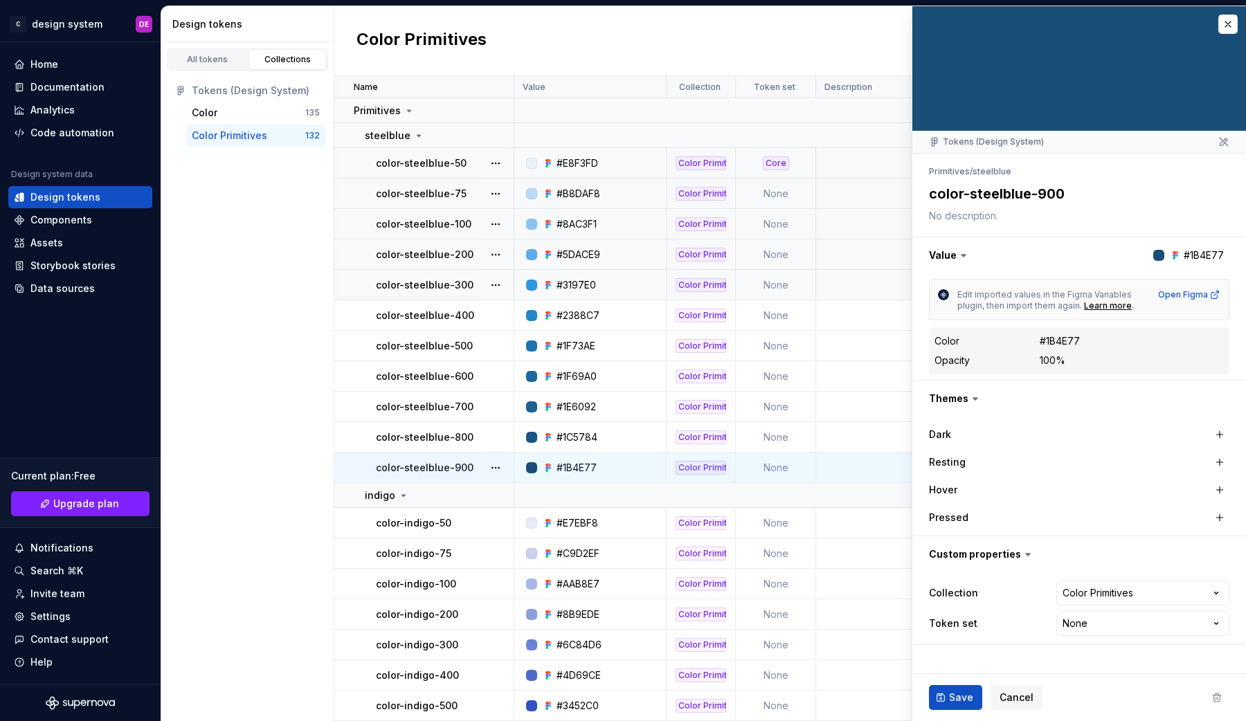
click at [824, 469] on td at bounding box center [885, 468] width 138 height 30
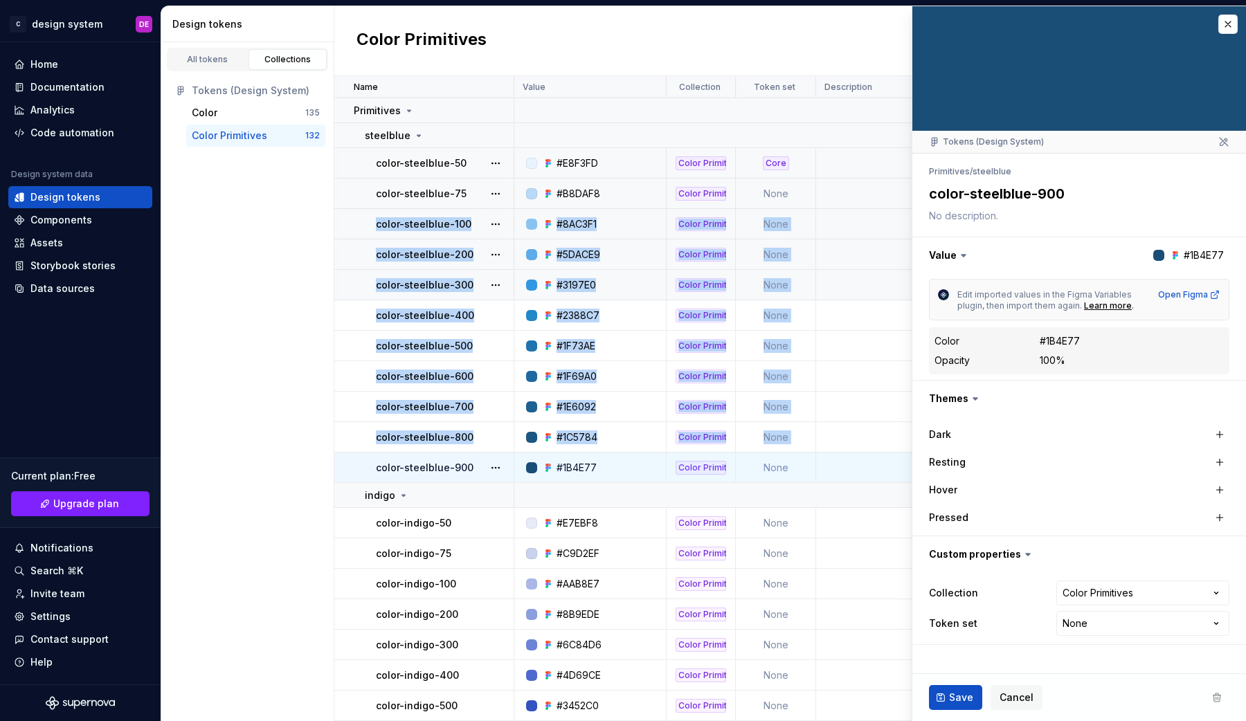
click at [830, 198] on td at bounding box center [885, 194] width 138 height 30
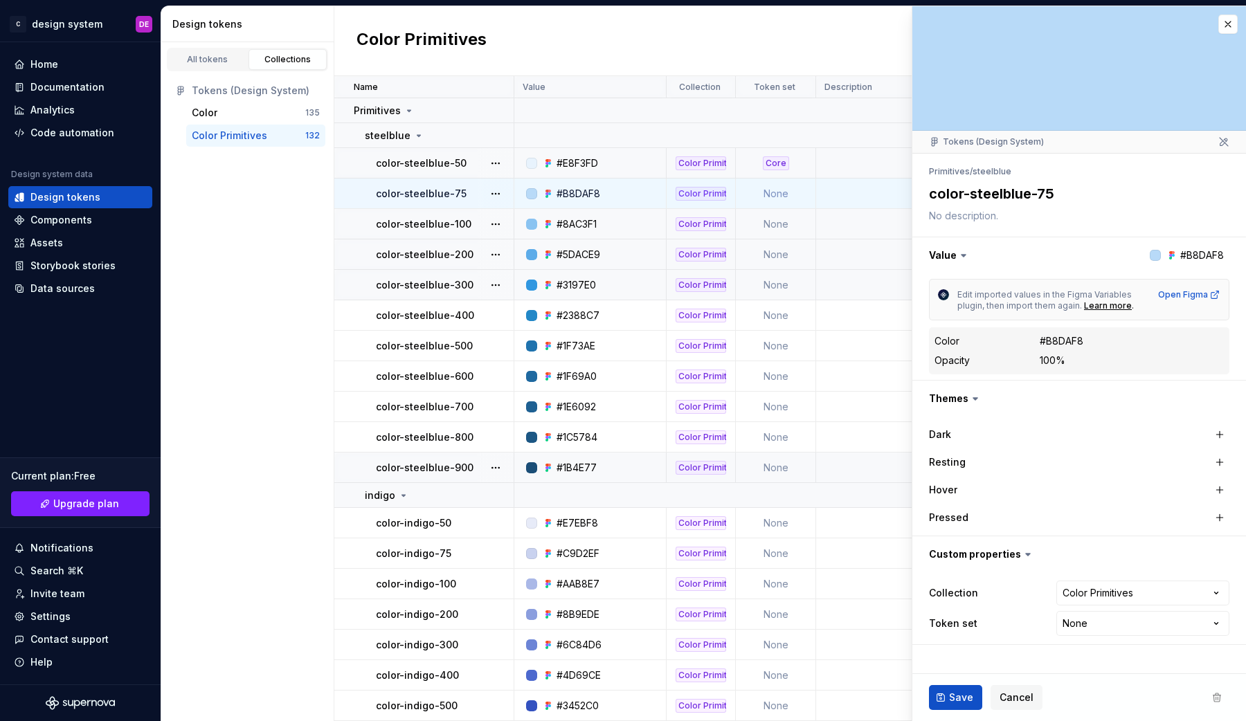
click at [367, 191] on td "color-steelblue-75" at bounding box center [424, 194] width 180 height 30
click at [1228, 26] on button "button" at bounding box center [1227, 24] width 19 height 19
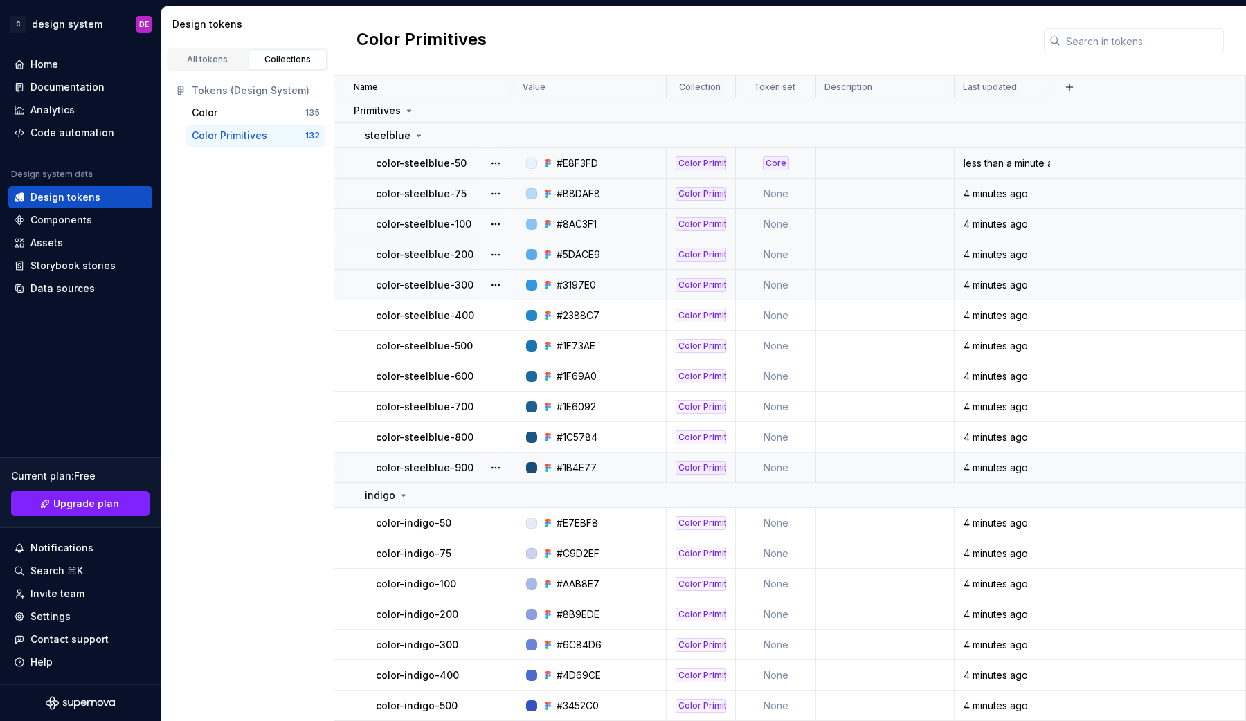
click at [767, 184] on td "None" at bounding box center [776, 194] width 80 height 30
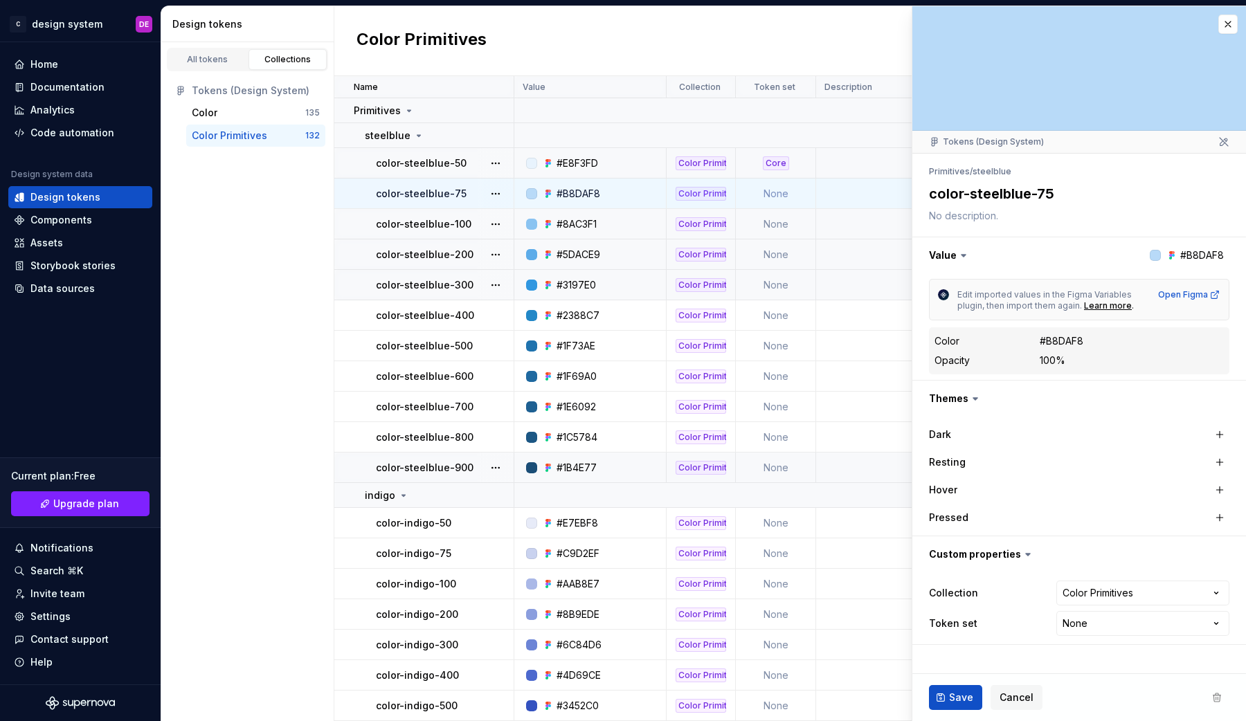
click at [954, 430] on div "Dark" at bounding box center [998, 435] width 138 height 14
click at [976, 399] on icon at bounding box center [975, 399] width 14 height 14
click at [960, 399] on button "button" at bounding box center [1079, 399] width 334 height 36
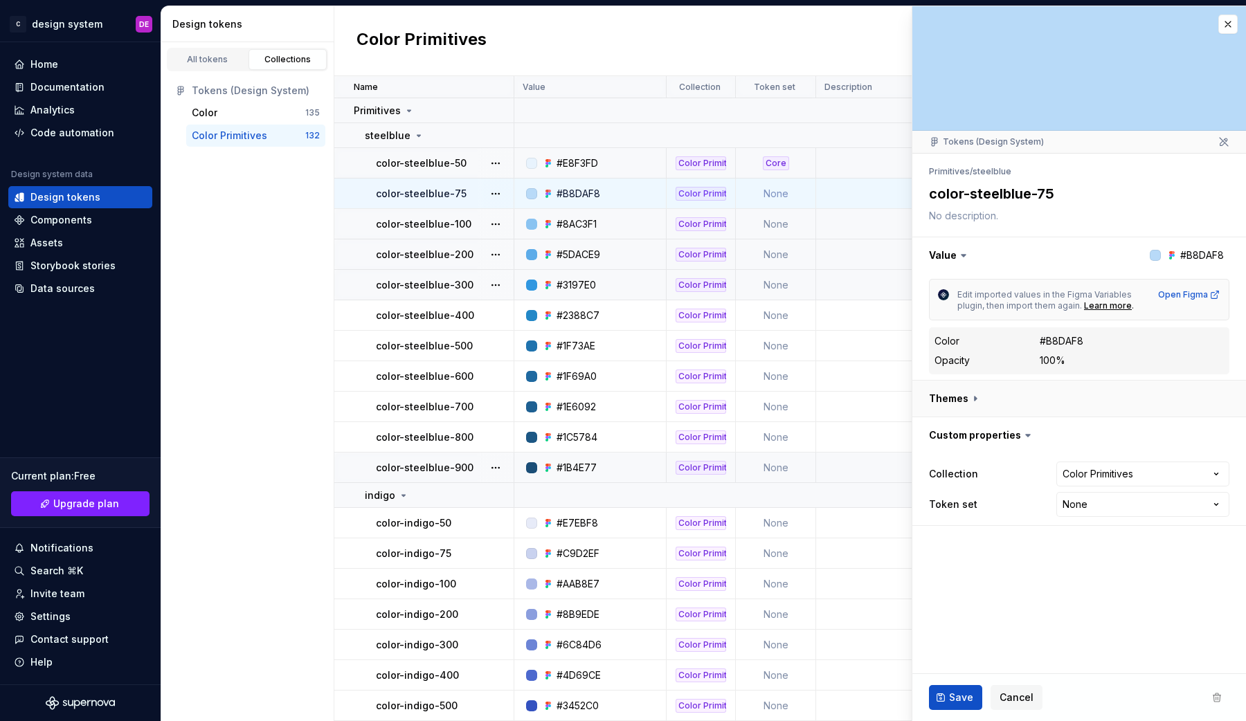
click at [960, 399] on button "button" at bounding box center [1079, 399] width 334 height 36
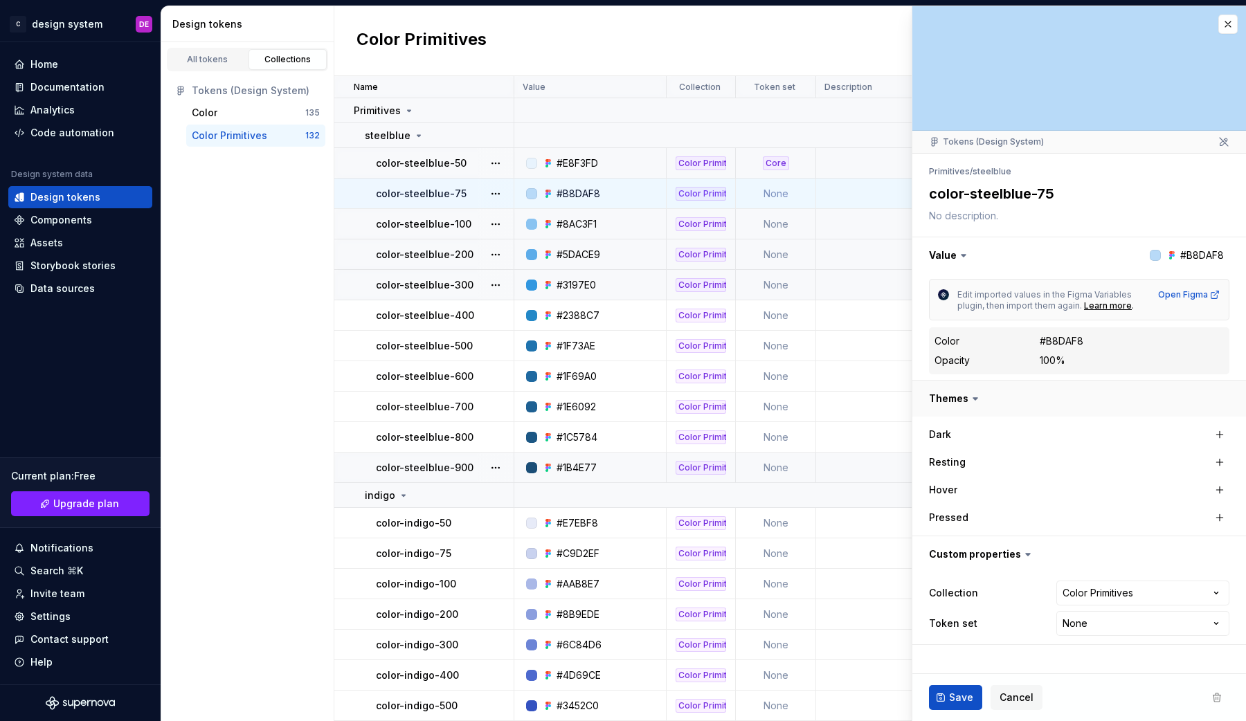
click at [959, 398] on button "button" at bounding box center [1079, 399] width 334 height 36
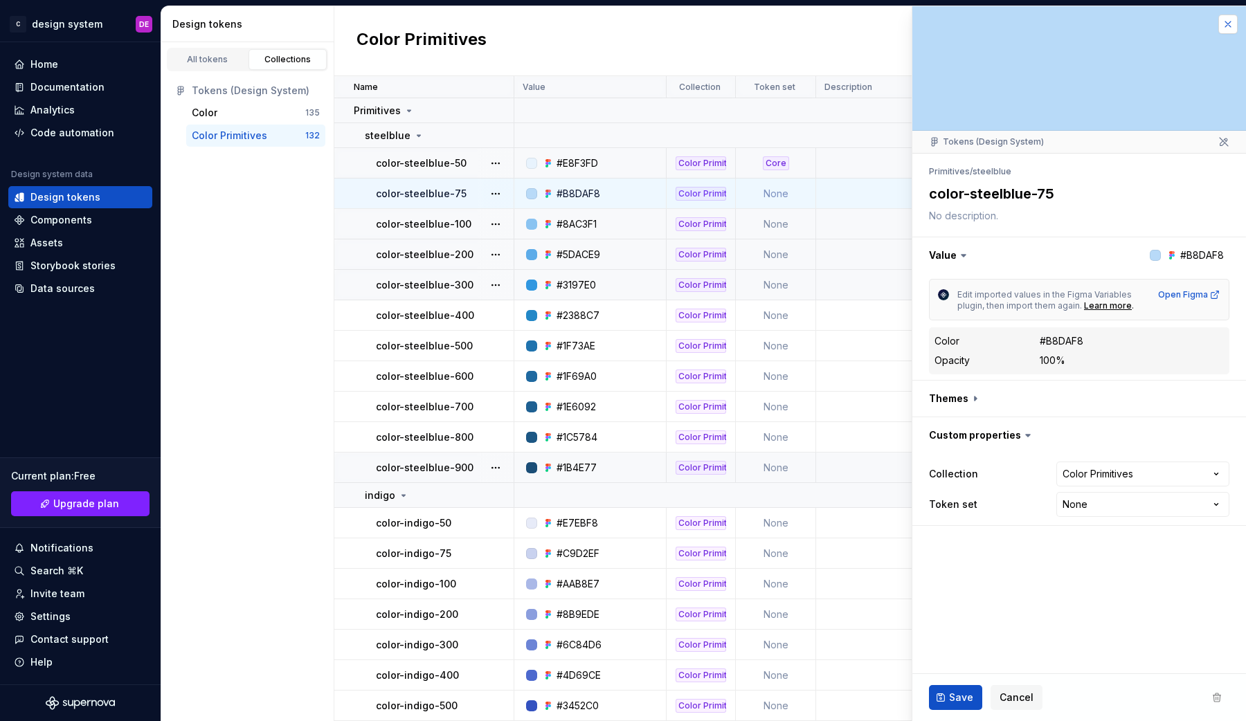
click at [1225, 24] on button "button" at bounding box center [1227, 24] width 19 height 19
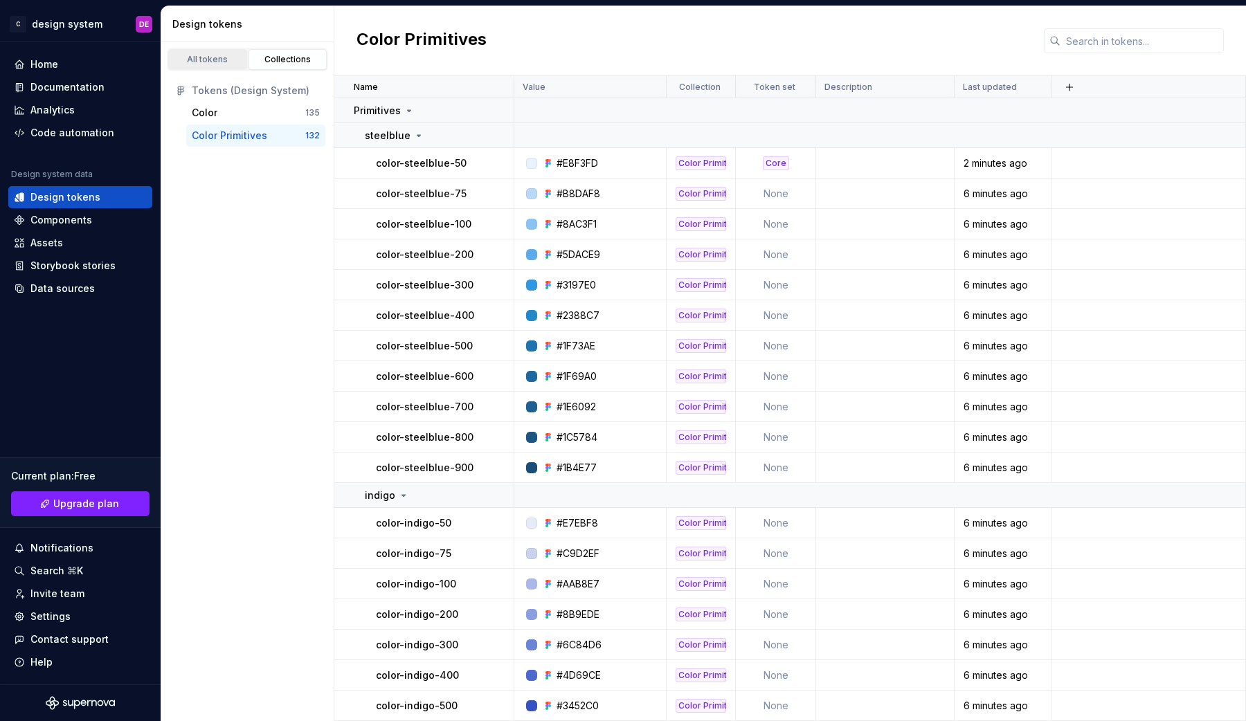
click at [211, 57] on div "All tokens" at bounding box center [207, 59] width 69 height 11
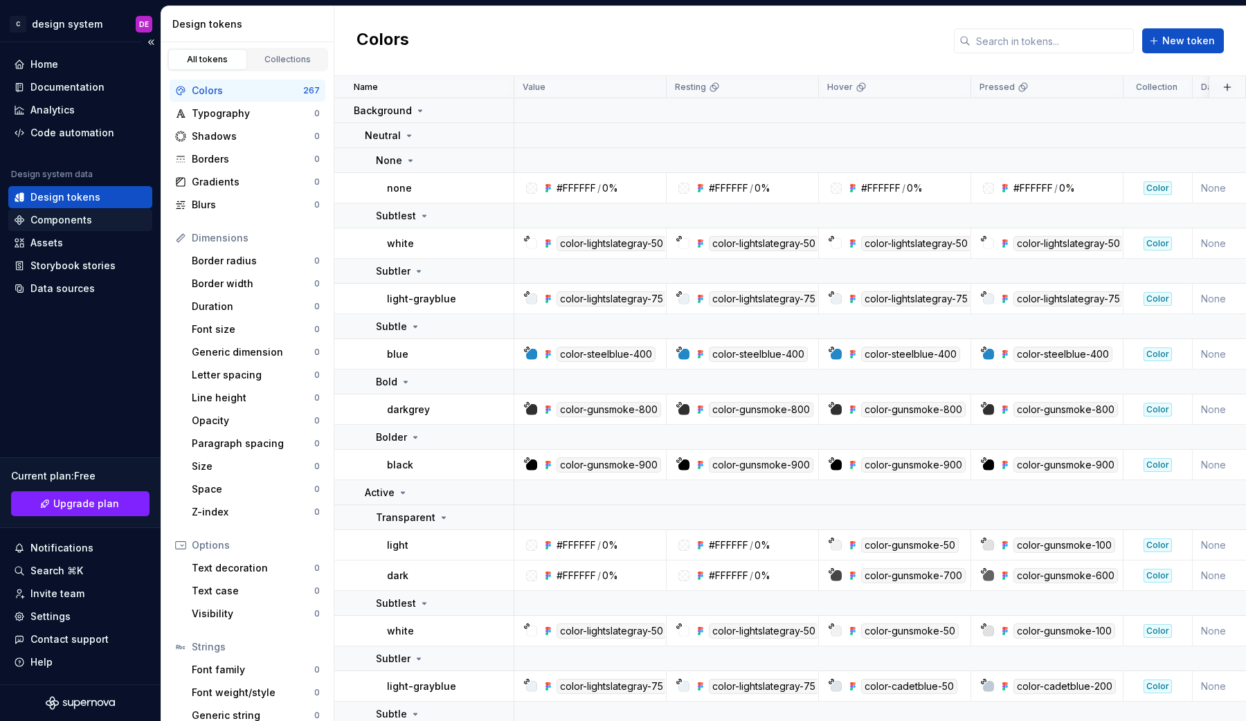
click at [58, 219] on div "Components" at bounding box center [61, 220] width 62 height 14
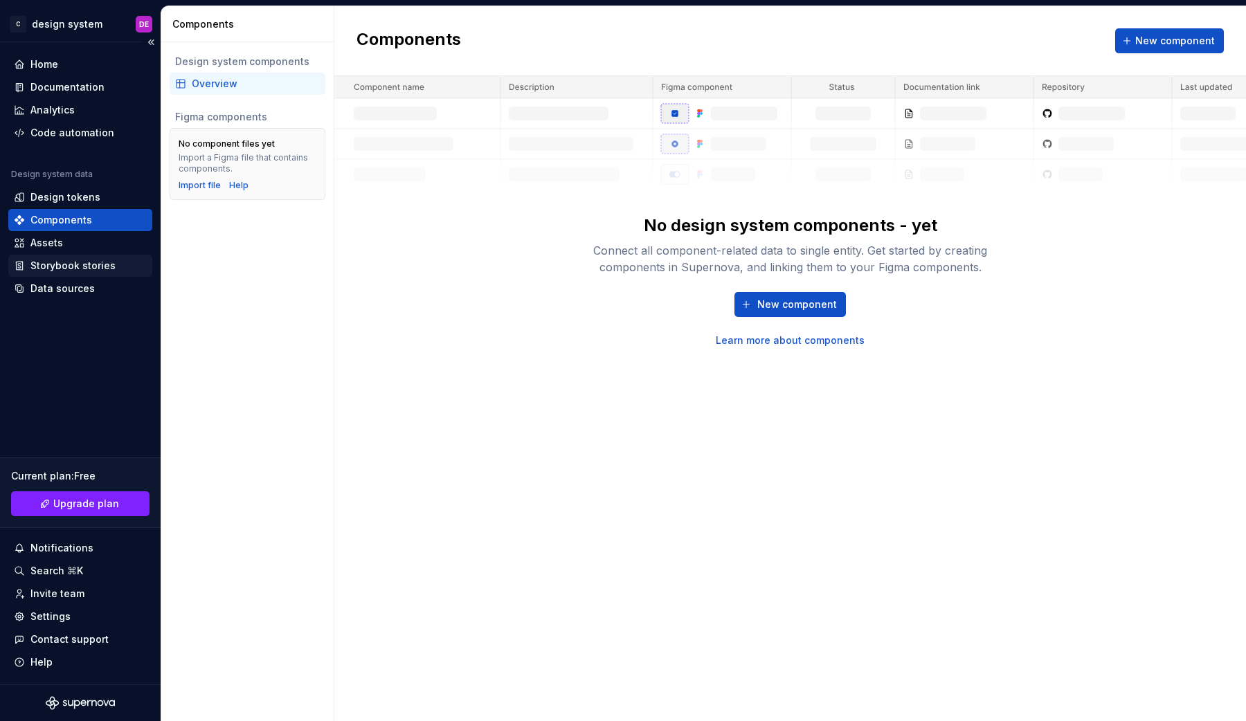
click at [51, 264] on div "Storybook stories" at bounding box center [72, 266] width 85 height 14
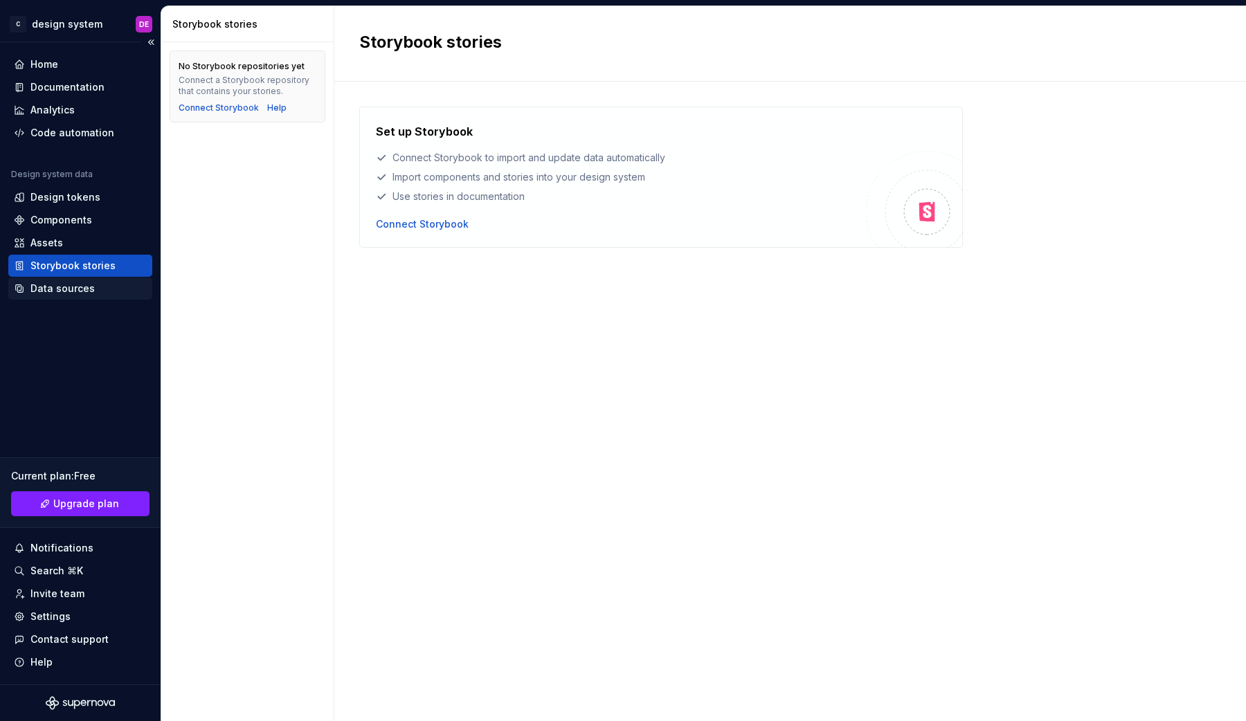
click at [48, 287] on div "Data sources" at bounding box center [62, 289] width 64 height 14
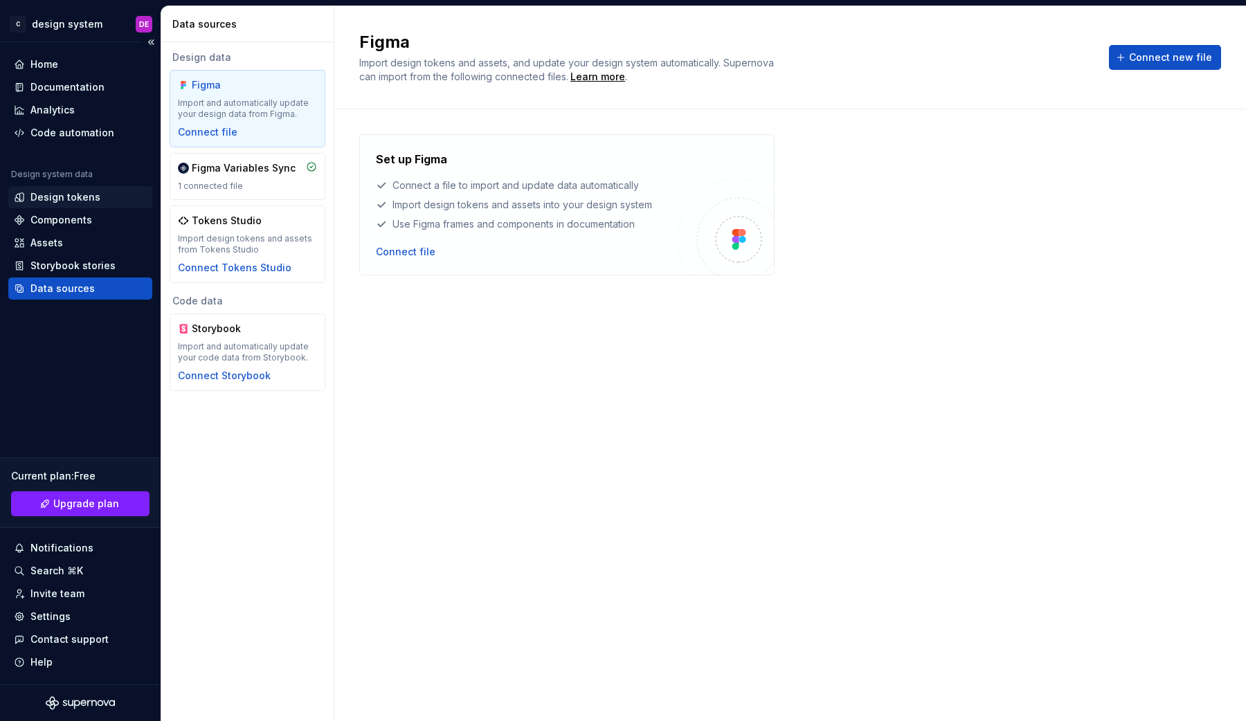
click at [65, 191] on div "Design tokens" at bounding box center [65, 197] width 70 height 14
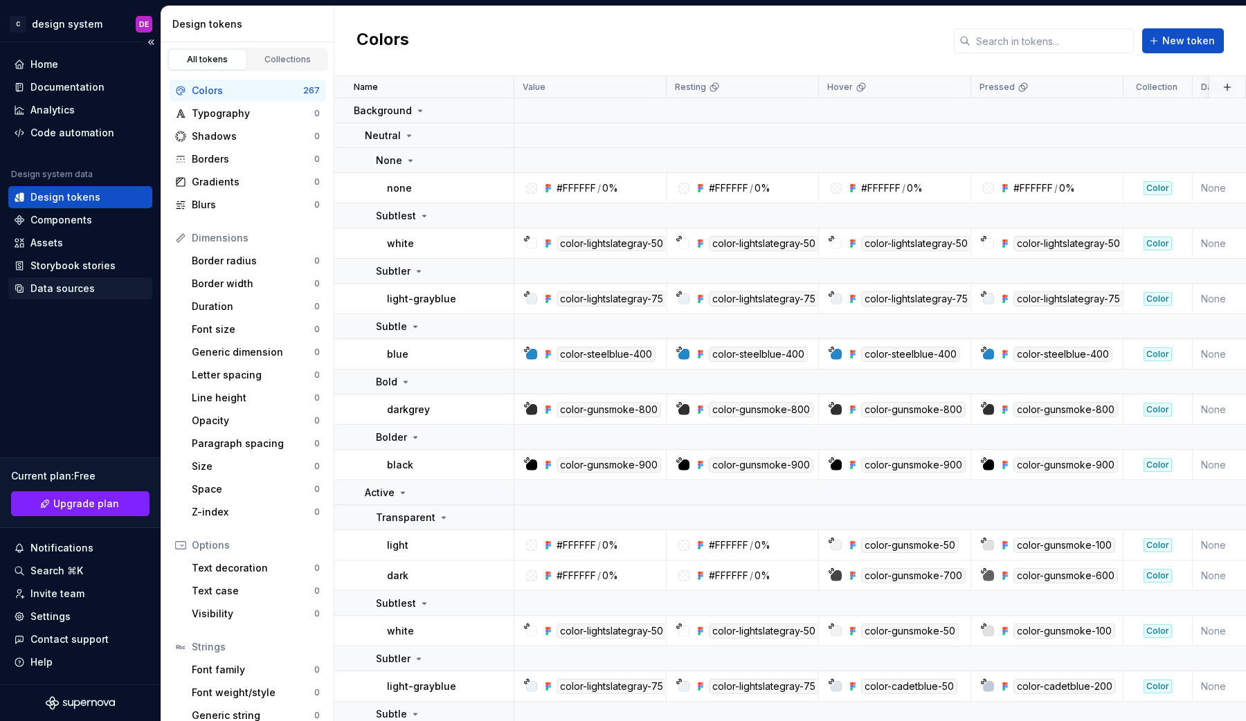
click at [67, 281] on div "Data sources" at bounding box center [80, 289] width 144 height 22
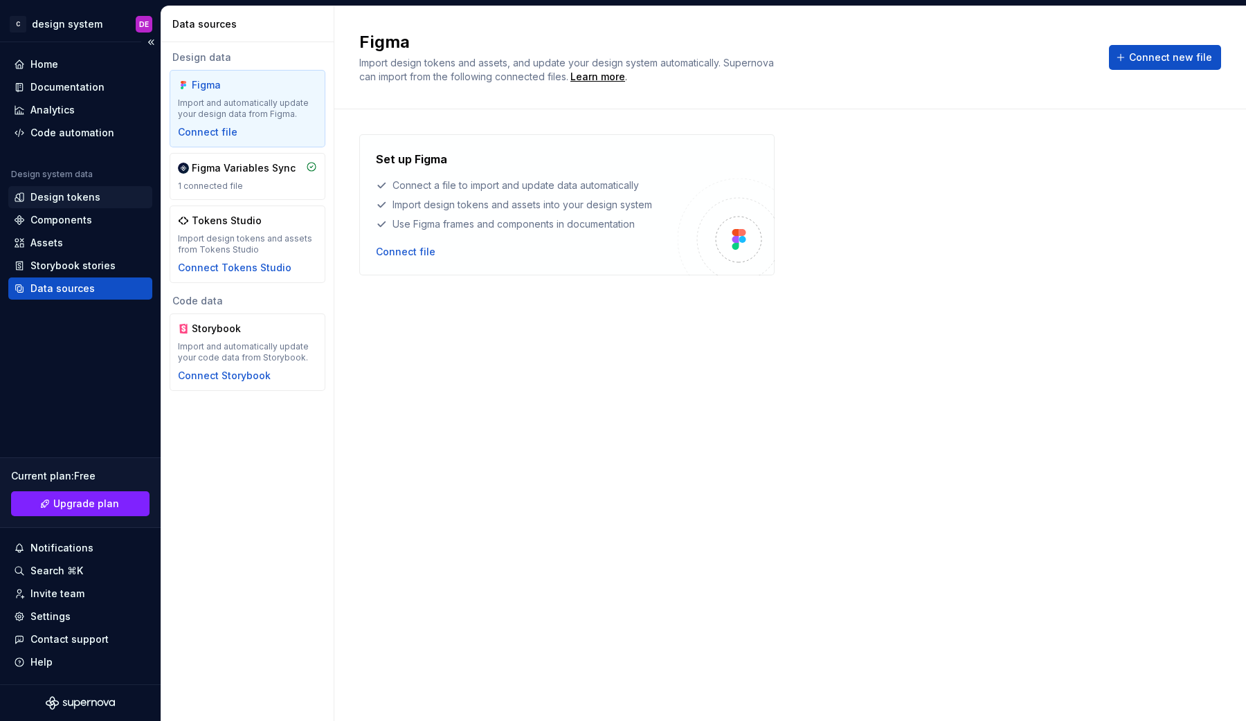
click at [61, 190] on div "Design tokens" at bounding box center [65, 197] width 70 height 14
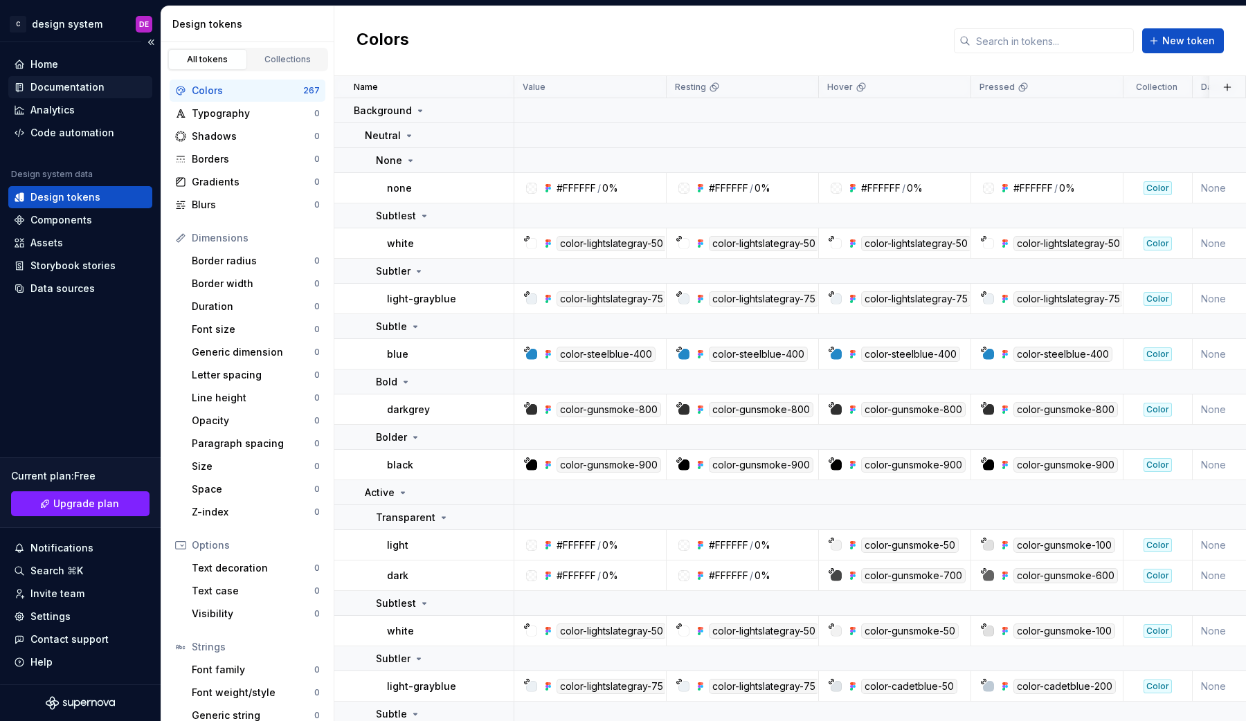
click at [72, 81] on div "Documentation" at bounding box center [67, 87] width 74 height 14
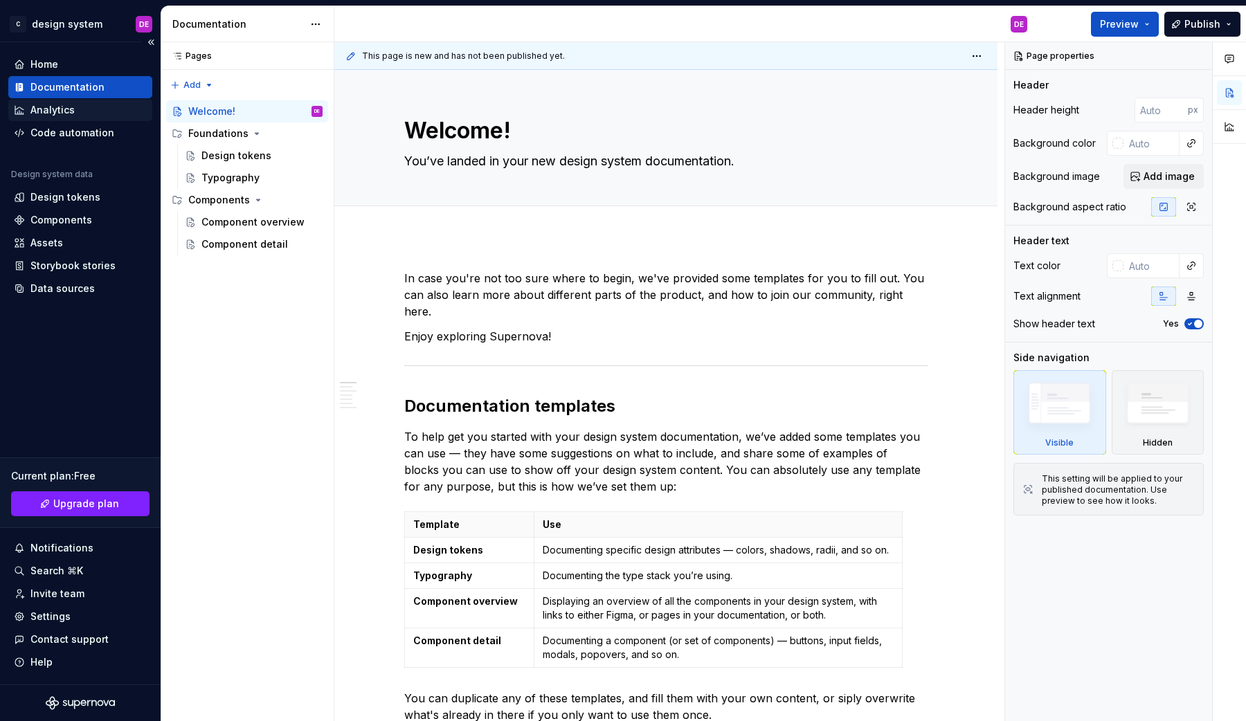
type textarea "*"
click at [65, 105] on div "Analytics" at bounding box center [52, 110] width 44 height 14
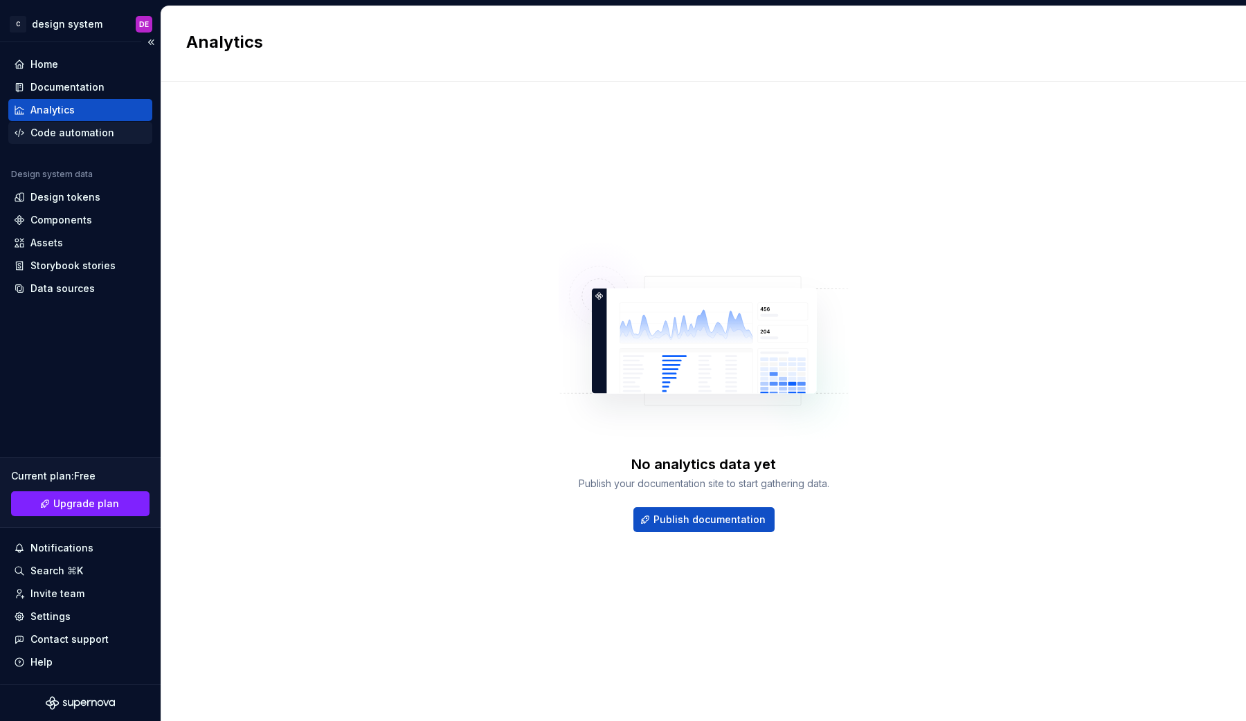
click at [67, 136] on div "Code automation" at bounding box center [72, 133] width 84 height 14
